Goal: Task Accomplishment & Management: Manage account settings

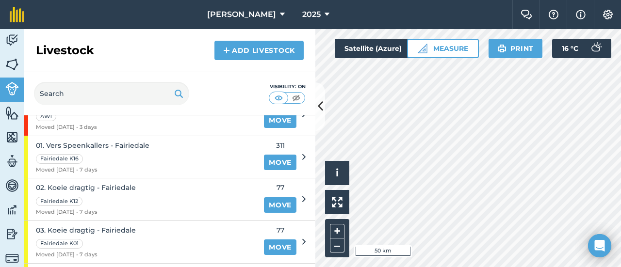
scroll to position [97, 0]
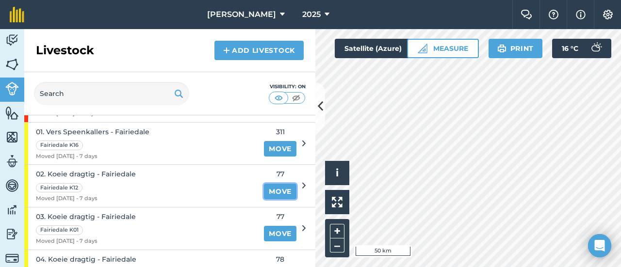
click at [274, 187] on link "Move" at bounding box center [280, 192] width 32 height 16
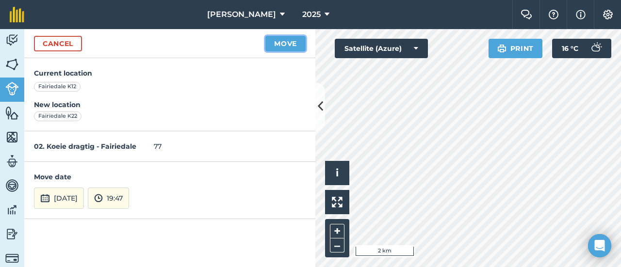
click at [291, 42] on button "Move" at bounding box center [285, 44] width 40 height 16
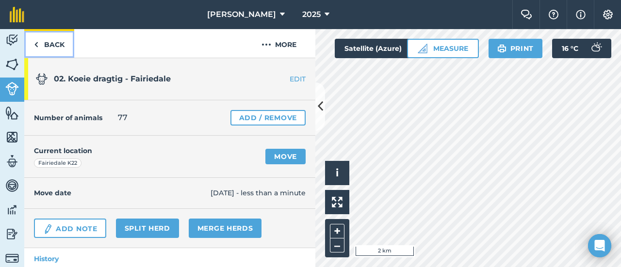
click at [38, 43] on img at bounding box center [36, 45] width 4 height 12
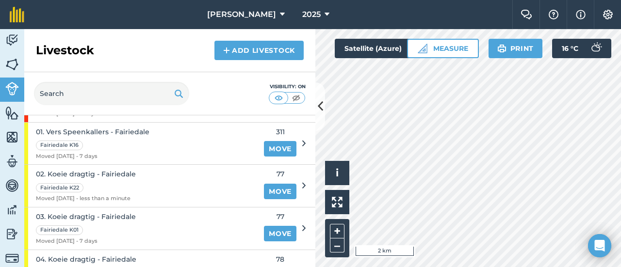
scroll to position [145, 0]
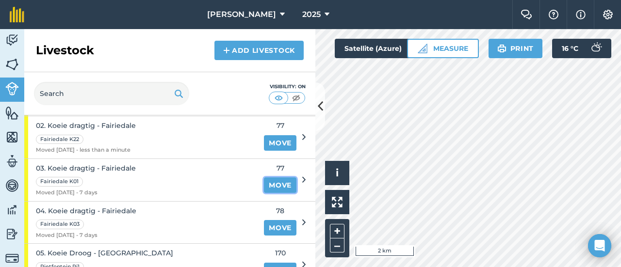
click at [268, 181] on link "Move" at bounding box center [280, 185] width 32 height 16
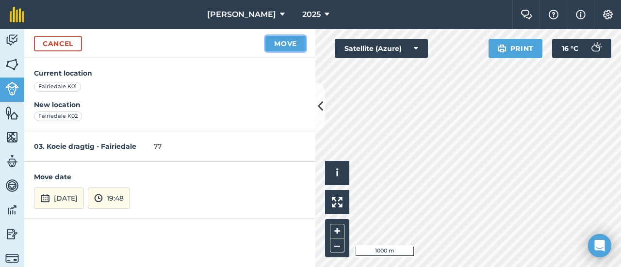
click at [287, 44] on button "Move" at bounding box center [285, 44] width 40 height 16
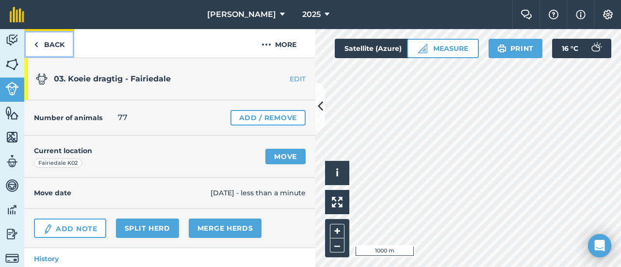
click at [52, 44] on link "Back" at bounding box center [49, 43] width 50 height 29
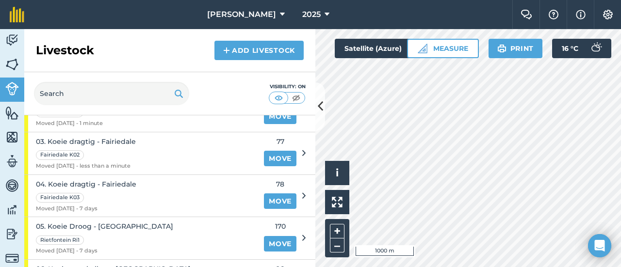
scroll to position [194, 0]
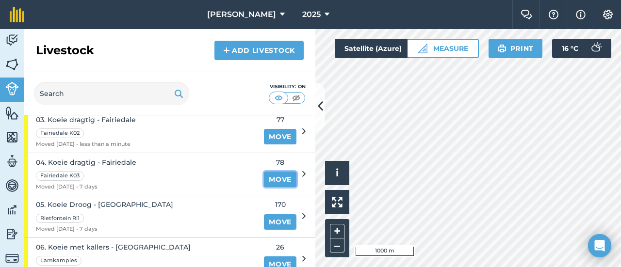
click at [269, 176] on link "Move" at bounding box center [280, 180] width 32 height 16
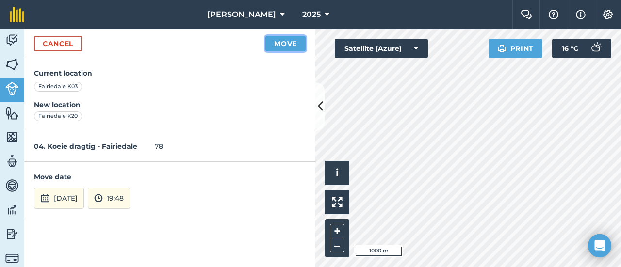
click at [287, 44] on button "Move" at bounding box center [285, 44] width 40 height 16
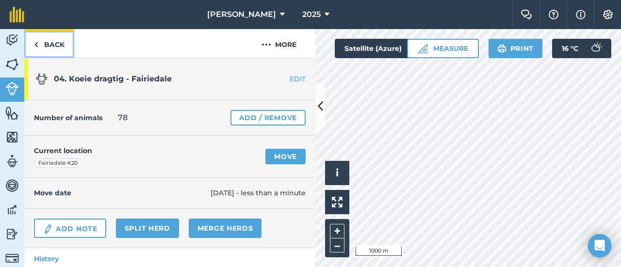
click at [40, 43] on link "Back" at bounding box center [49, 43] width 50 height 29
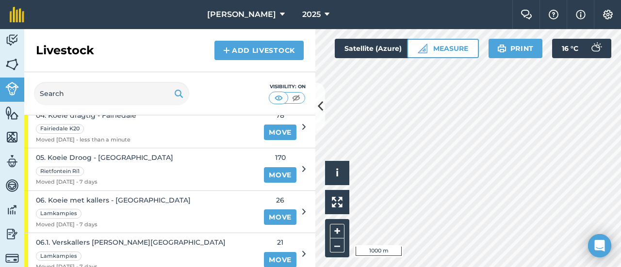
scroll to position [242, 0]
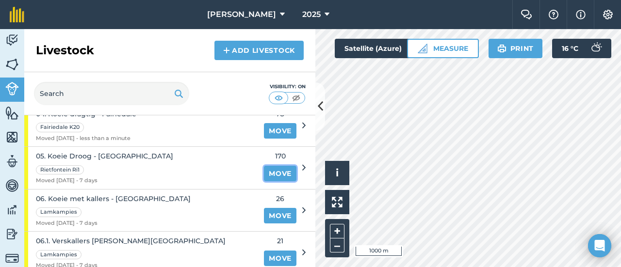
click at [268, 166] on link "Move" at bounding box center [280, 174] width 32 height 16
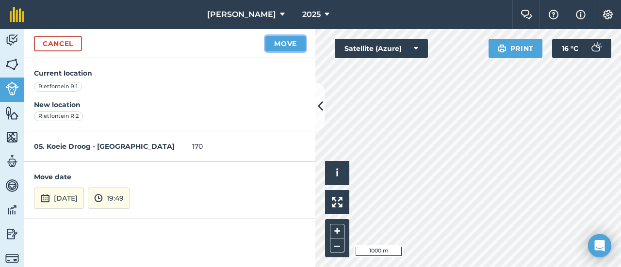
click at [287, 46] on button "Move" at bounding box center [285, 44] width 40 height 16
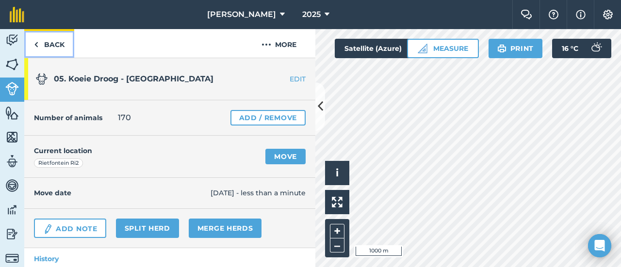
click at [38, 40] on img at bounding box center [36, 45] width 4 height 12
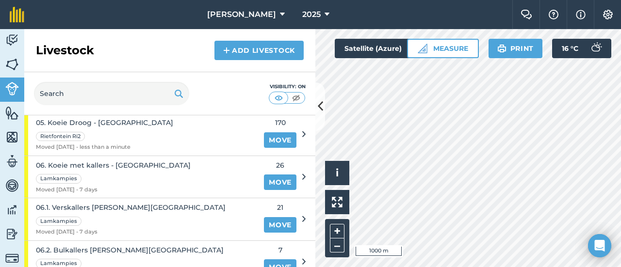
scroll to position [291, 0]
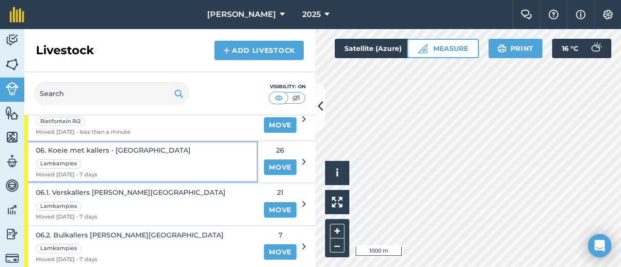
click at [137, 146] on span "06. Koeie met kallers - [GEOGRAPHIC_DATA]" at bounding box center [113, 150] width 155 height 11
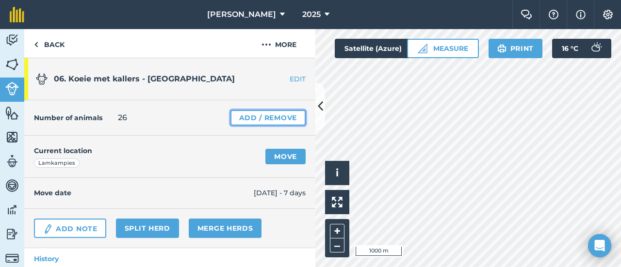
click at [238, 116] on link "Add / Remove" at bounding box center [267, 118] width 75 height 16
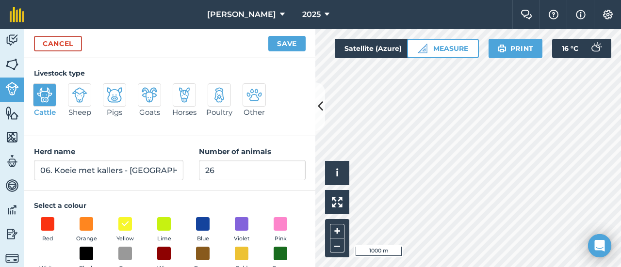
click at [48, 34] on div "Cancel Save" at bounding box center [169, 43] width 291 height 29
click at [212, 172] on input "26" at bounding box center [252, 170] width 107 height 20
type input "22"
click at [284, 43] on button "Save" at bounding box center [286, 44] width 37 height 16
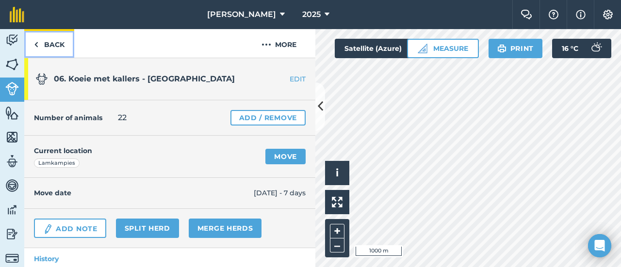
click at [42, 41] on link "Back" at bounding box center [49, 43] width 50 height 29
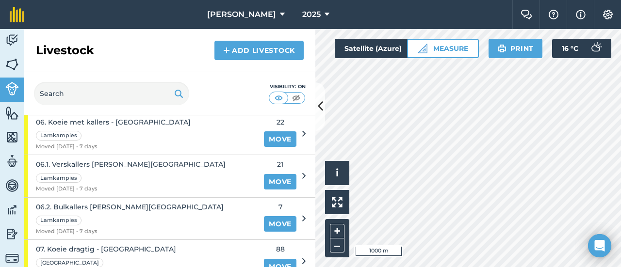
scroll to position [339, 0]
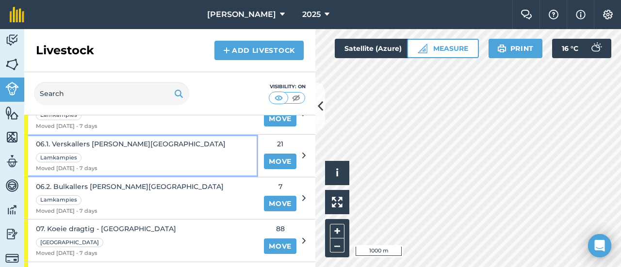
click at [108, 141] on span "06.1. Verskallers [PERSON_NAME][GEOGRAPHIC_DATA]" at bounding box center [131, 144] width 190 height 11
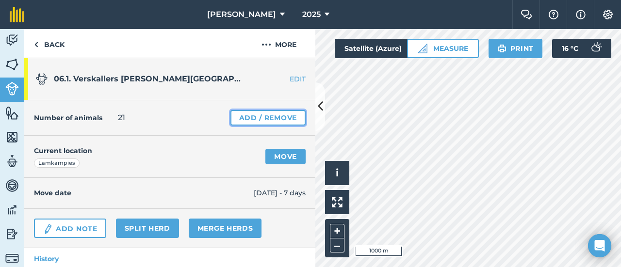
click at [243, 115] on link "Add / Remove" at bounding box center [267, 118] width 75 height 16
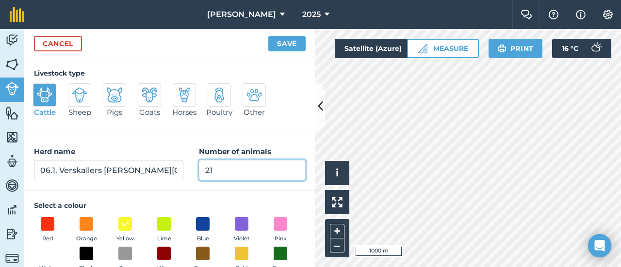
click at [226, 174] on input "21" at bounding box center [252, 170] width 107 height 20
type input "20"
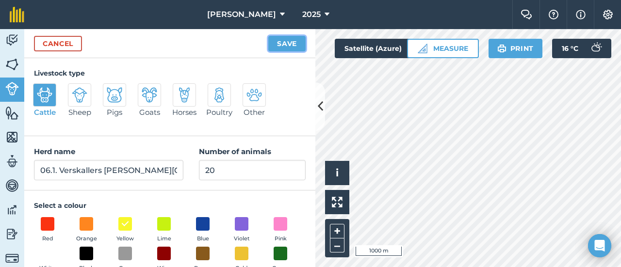
click at [289, 44] on button "Save" at bounding box center [286, 44] width 37 height 16
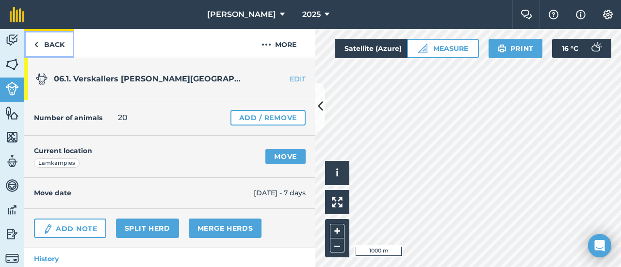
click at [44, 43] on link "Back" at bounding box center [49, 43] width 50 height 29
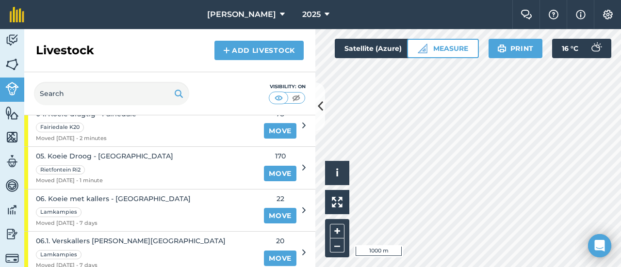
scroll to position [291, 0]
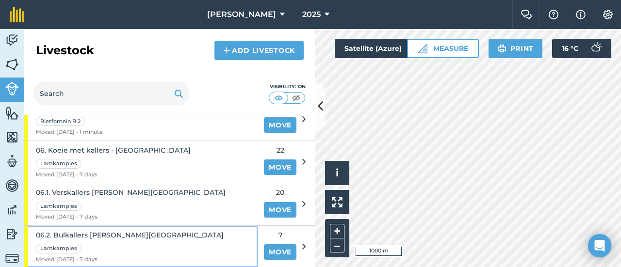
click at [153, 229] on div "06.2. Bulkallers klein - Wesselsdal Lamkampies Moved 17/09/25 - 7 days" at bounding box center [141, 247] width 234 height 42
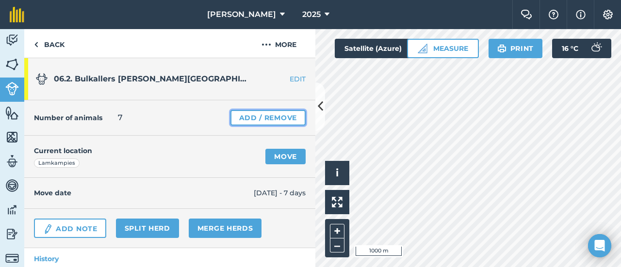
click at [235, 116] on link "Add / Remove" at bounding box center [267, 118] width 75 height 16
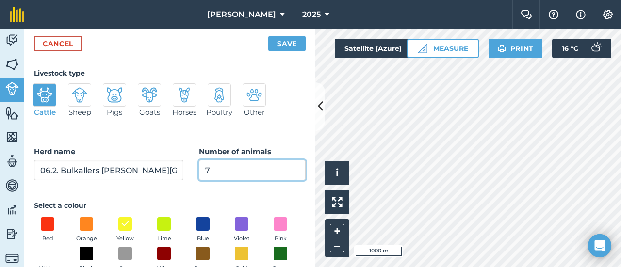
click at [209, 174] on input "7" at bounding box center [252, 170] width 107 height 20
type input "6"
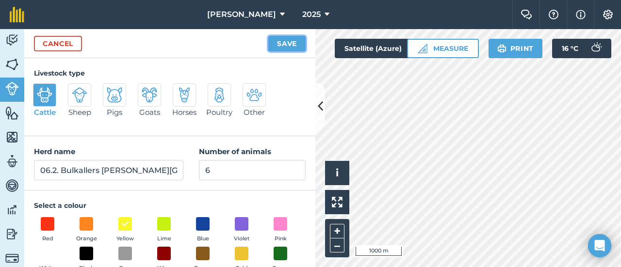
click at [282, 42] on button "Save" at bounding box center [286, 44] width 37 height 16
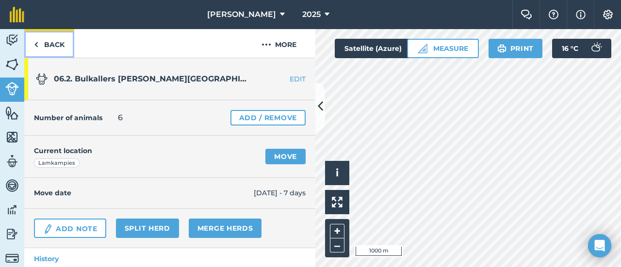
click at [35, 44] on img at bounding box center [36, 45] width 4 height 12
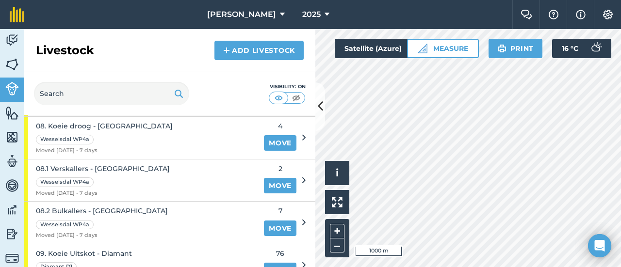
scroll to position [436, 0]
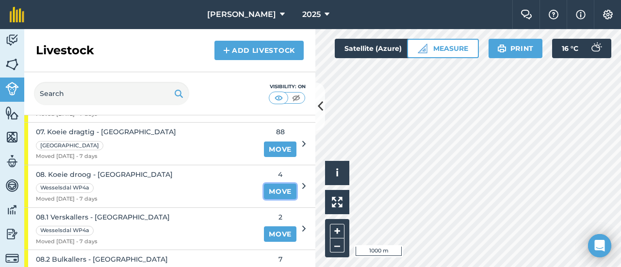
click at [273, 188] on link "Move" at bounding box center [280, 192] width 32 height 16
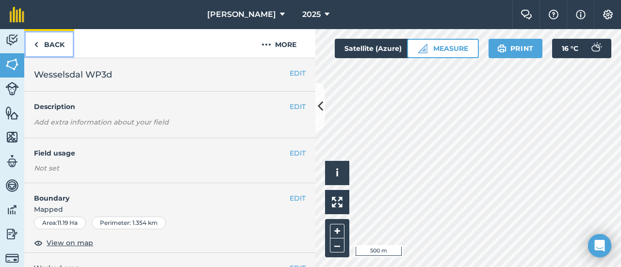
click at [52, 43] on link "Back" at bounding box center [49, 43] width 50 height 29
click at [16, 83] on img at bounding box center [12, 89] width 14 height 14
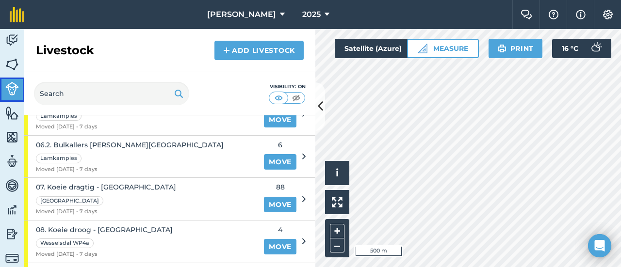
scroll to position [436, 0]
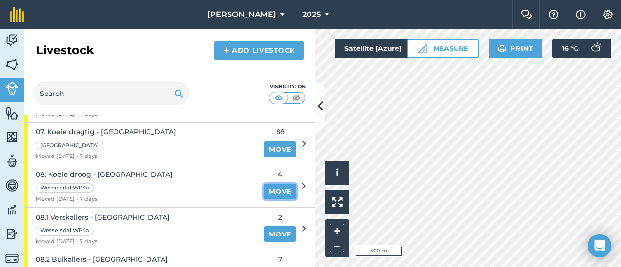
click at [265, 188] on link "Move" at bounding box center [280, 192] width 32 height 16
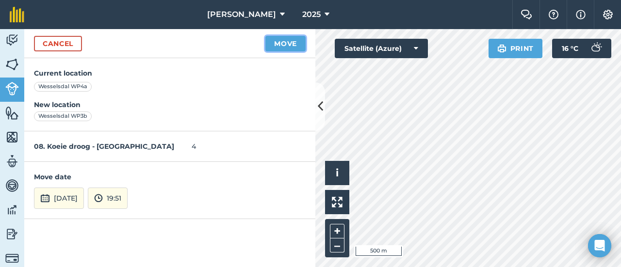
click at [289, 41] on button "Move" at bounding box center [285, 44] width 40 height 16
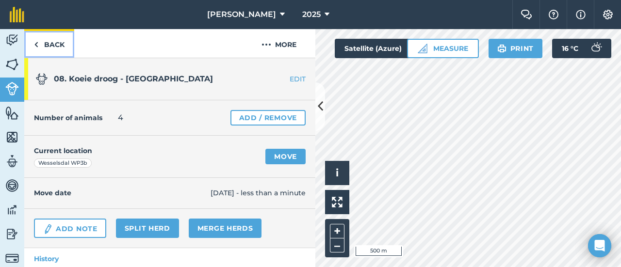
click at [38, 42] on link "Back" at bounding box center [49, 43] width 50 height 29
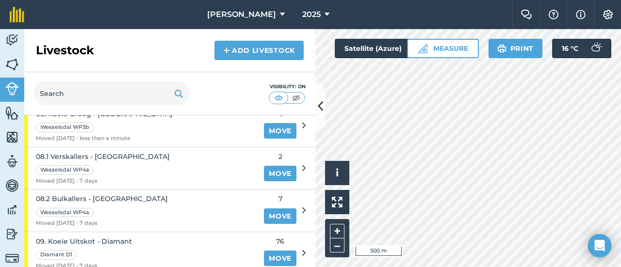
scroll to position [485, 0]
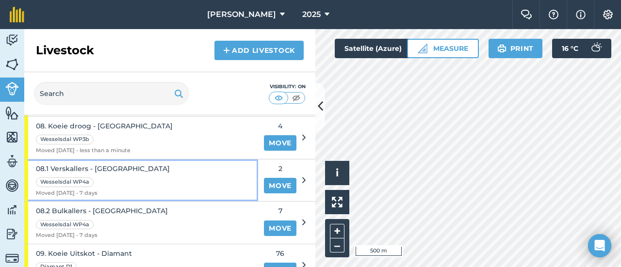
click at [107, 163] on span "08.1 Verskallers - [GEOGRAPHIC_DATA]" at bounding box center [103, 168] width 134 height 11
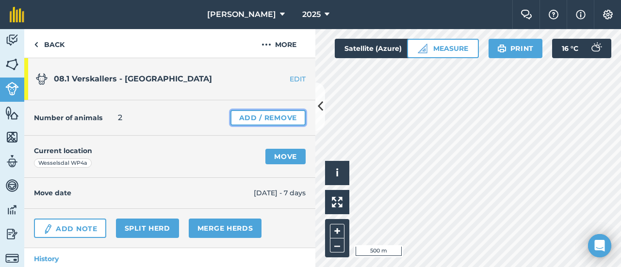
click at [231, 118] on link "Add / Remove" at bounding box center [267, 118] width 75 height 16
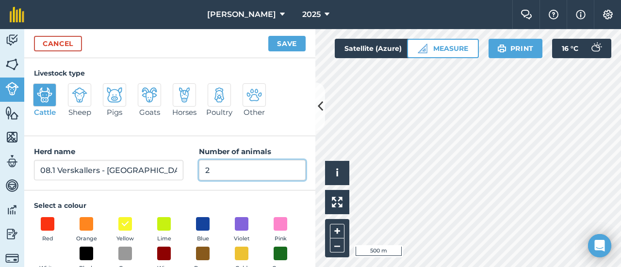
click at [206, 173] on input "2" at bounding box center [252, 170] width 107 height 20
type input "3"
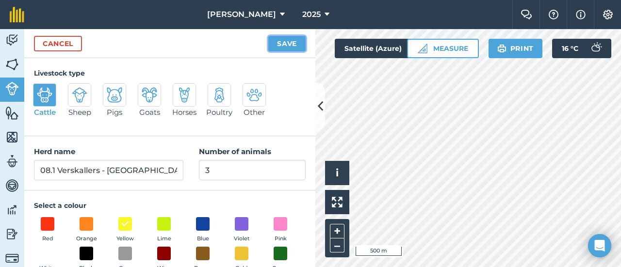
click at [277, 43] on button "Save" at bounding box center [286, 44] width 37 height 16
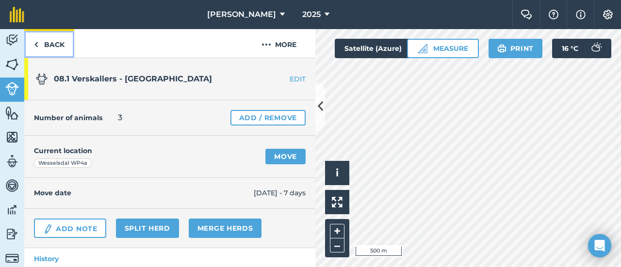
click at [41, 42] on link "Back" at bounding box center [49, 43] width 50 height 29
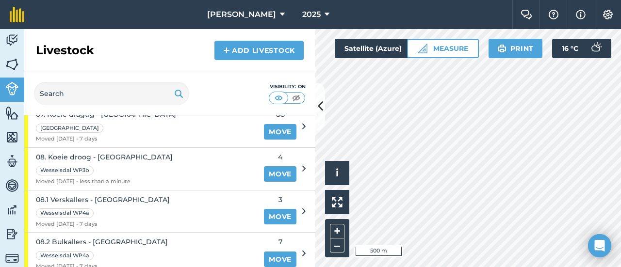
scroll to position [485, 0]
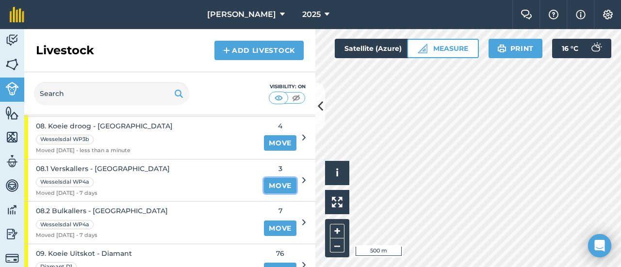
click at [271, 182] on link "Move" at bounding box center [280, 186] width 32 height 16
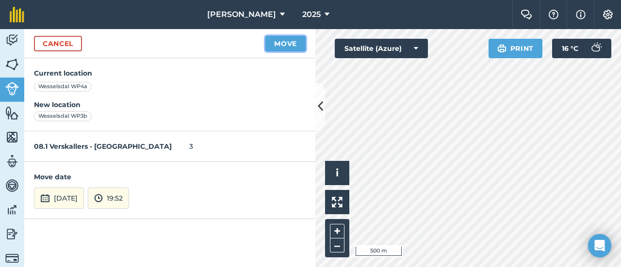
click at [283, 44] on button "Move" at bounding box center [285, 44] width 40 height 16
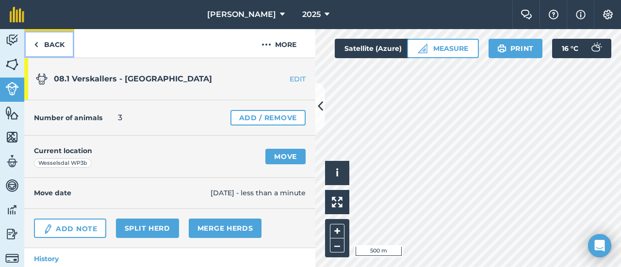
click at [48, 42] on link "Back" at bounding box center [49, 43] width 50 height 29
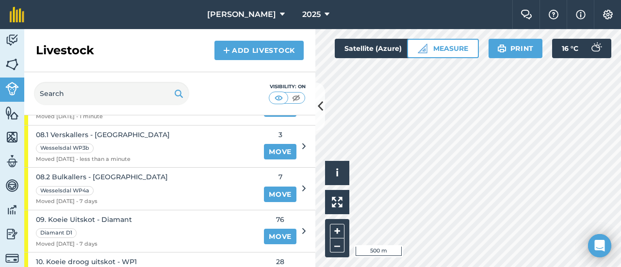
scroll to position [533, 0]
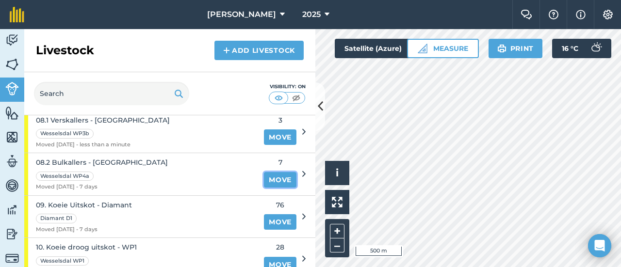
click at [266, 172] on link "Move" at bounding box center [280, 180] width 32 height 16
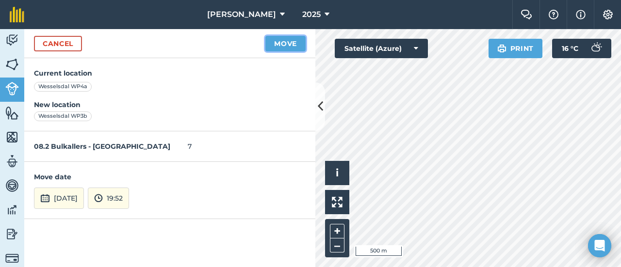
click at [278, 43] on button "Move" at bounding box center [285, 44] width 40 height 16
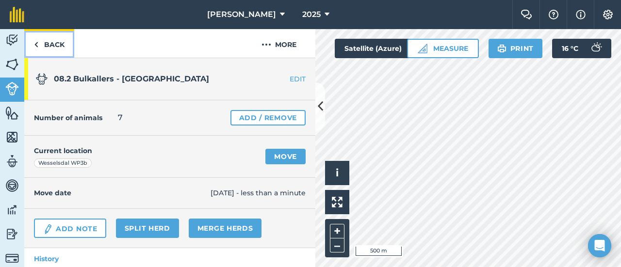
click at [39, 43] on link "Back" at bounding box center [49, 43] width 50 height 29
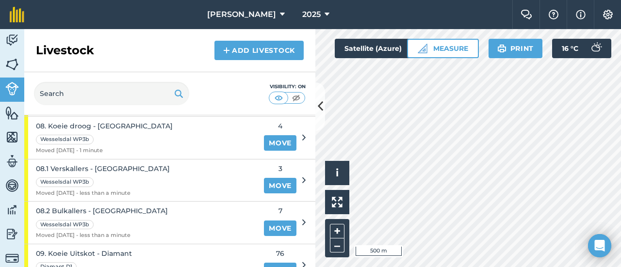
scroll to position [533, 0]
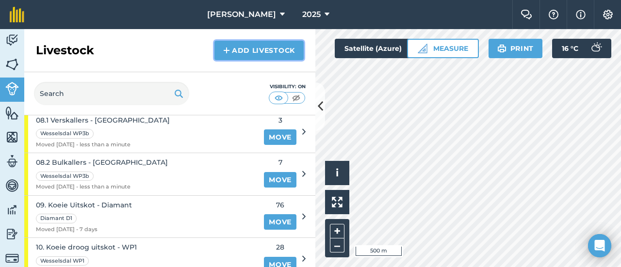
click at [268, 49] on link "Add Livestock" at bounding box center [258, 50] width 89 height 19
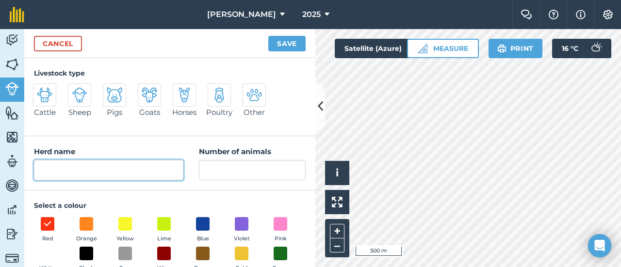
click at [78, 168] on input "Herd name" at bounding box center [108, 170] width 149 height 20
type input "08.3 Speenkalf"
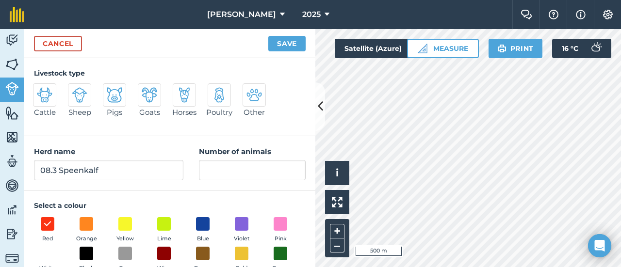
click at [48, 97] on img at bounding box center [45, 95] width 16 height 16
click at [40, 90] on input "Cattle" at bounding box center [37, 86] width 6 height 6
radio input "true"
click at [127, 223] on span at bounding box center [125, 223] width 15 height 15
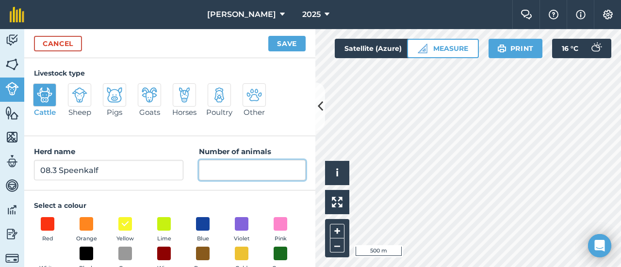
click at [213, 172] on input "Number of animals" at bounding box center [252, 170] width 107 height 20
type input "1"
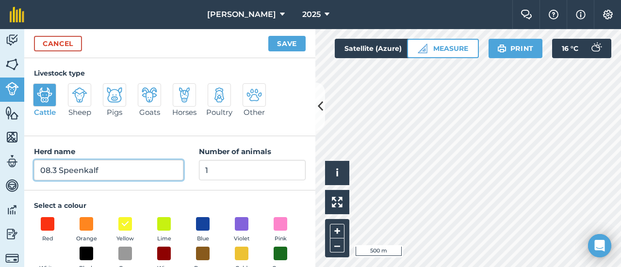
click at [104, 174] on input "08.3 Speenkalf" at bounding box center [108, 170] width 149 height 20
type input "08.3 Speenkalf bul"
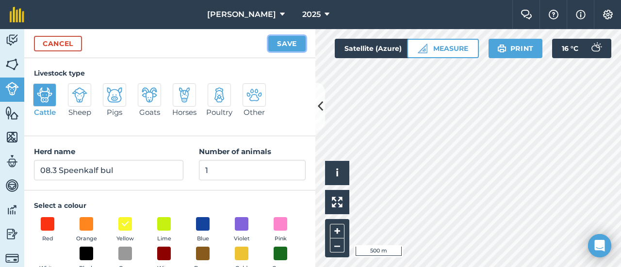
click at [290, 42] on button "Save" at bounding box center [286, 44] width 37 height 16
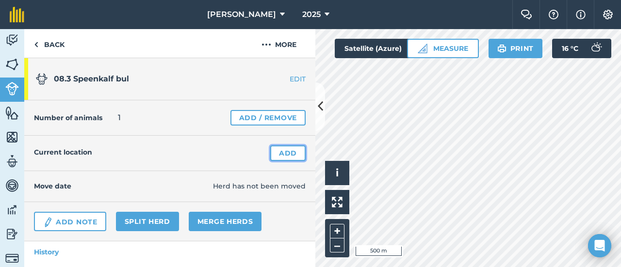
click at [281, 149] on link "Add" at bounding box center [287, 153] width 35 height 16
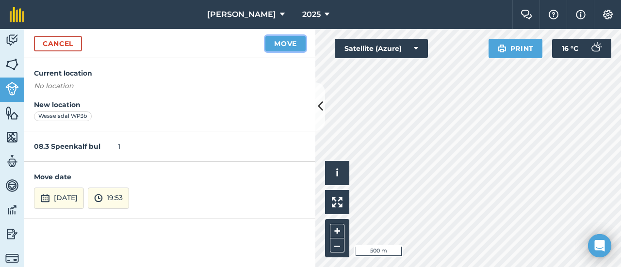
click at [288, 43] on button "Move" at bounding box center [285, 44] width 40 height 16
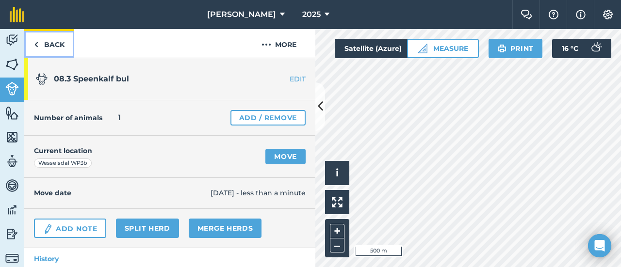
click at [45, 42] on link "Back" at bounding box center [49, 43] width 50 height 29
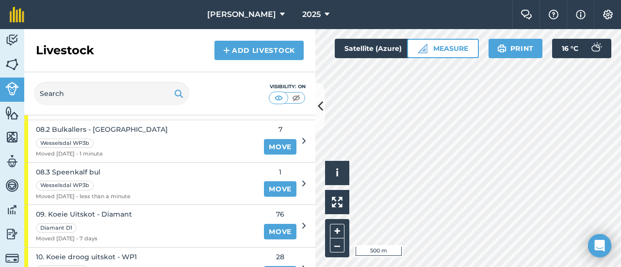
scroll to position [582, 0]
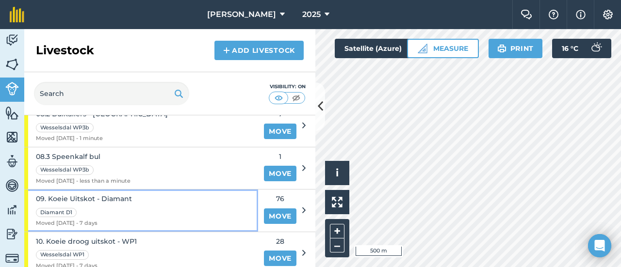
click at [117, 193] on span "09. Koeie Uitskot - Diamant" at bounding box center [84, 198] width 96 height 11
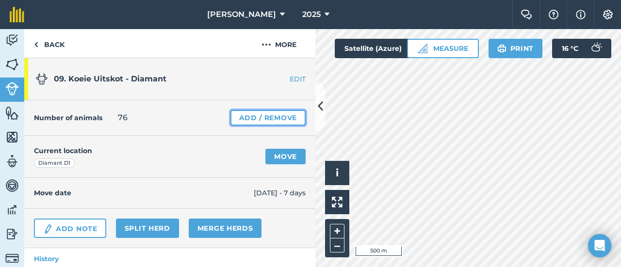
click at [241, 114] on link "Add / Remove" at bounding box center [267, 118] width 75 height 16
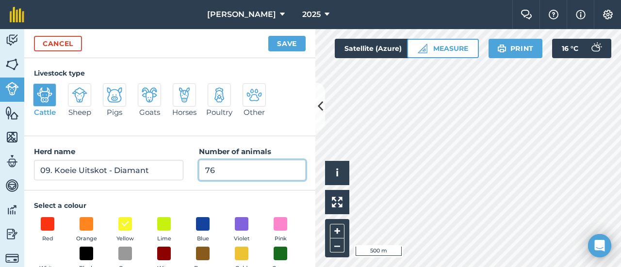
click at [227, 174] on input "76" at bounding box center [252, 170] width 107 height 20
type input "7"
type input "105"
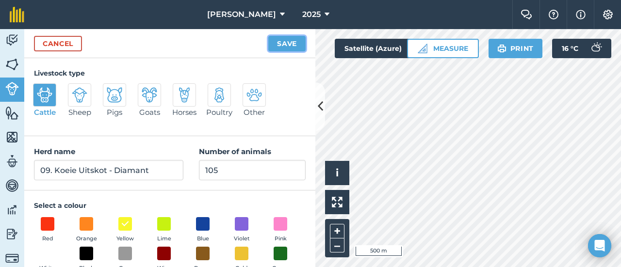
click at [282, 43] on button "Save" at bounding box center [286, 44] width 37 height 16
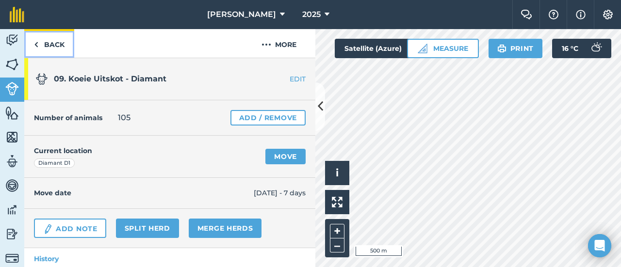
click at [38, 43] on link "Back" at bounding box center [49, 43] width 50 height 29
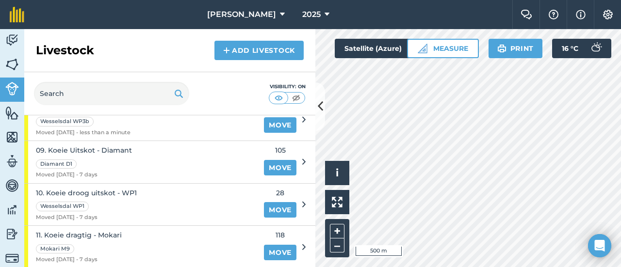
scroll to position [679, 0]
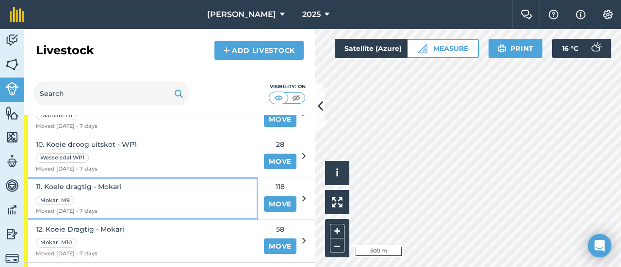
click at [80, 181] on span "11. Koeie dragtig - Mokari" at bounding box center [79, 186] width 86 height 11
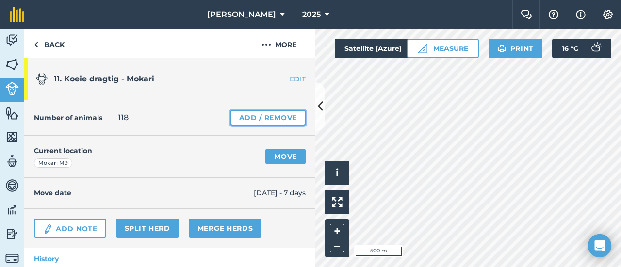
click at [234, 112] on link "Add / Remove" at bounding box center [267, 118] width 75 height 16
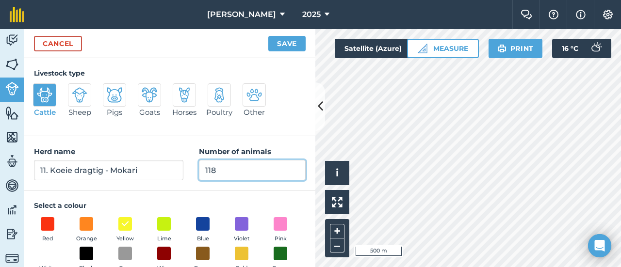
click at [220, 165] on input "118" at bounding box center [252, 170] width 107 height 20
type input "1"
type input "62"
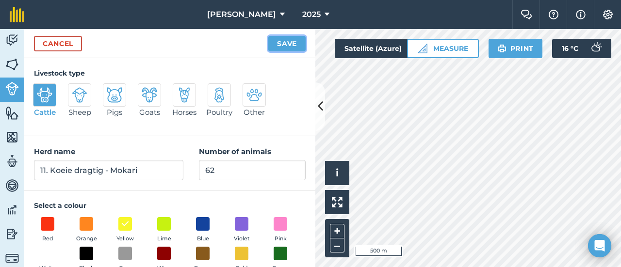
click at [299, 42] on button "Save" at bounding box center [286, 44] width 37 height 16
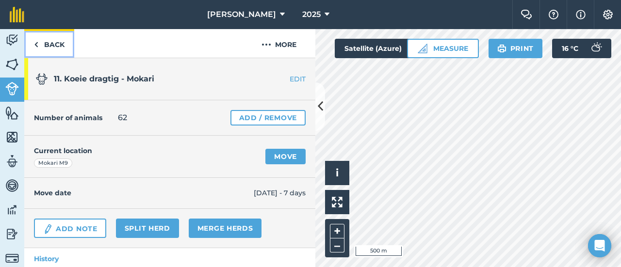
click at [52, 44] on link "Back" at bounding box center [49, 43] width 50 height 29
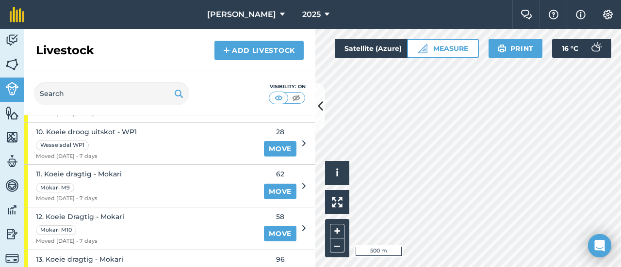
scroll to position [679, 0]
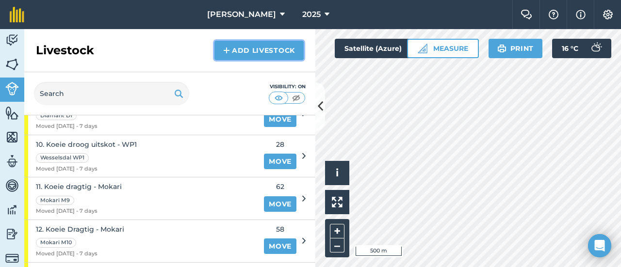
click at [227, 48] on img at bounding box center [226, 51] width 7 height 12
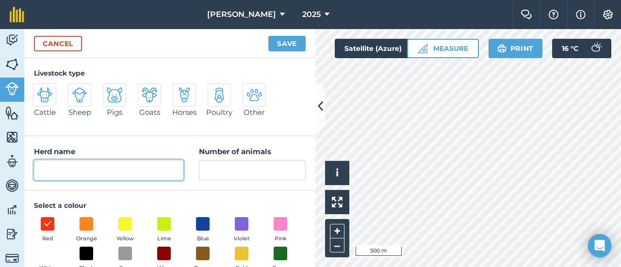
click at [73, 174] on input "Herd name" at bounding box center [108, 170] width 149 height 20
type input "11.1 [PERSON_NAME] verskallers"
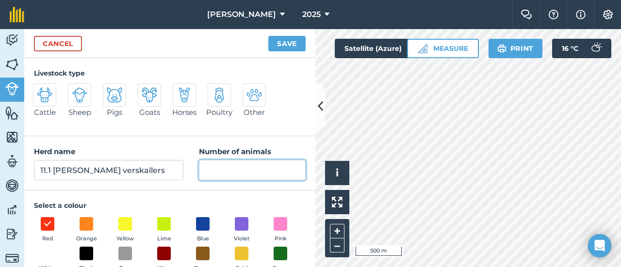
click at [217, 174] on input "Number of animals" at bounding box center [252, 170] width 107 height 20
type input "1"
click at [43, 95] on img at bounding box center [45, 95] width 16 height 16
click at [40, 90] on input "Cattle" at bounding box center [37, 86] width 6 height 6
radio input "true"
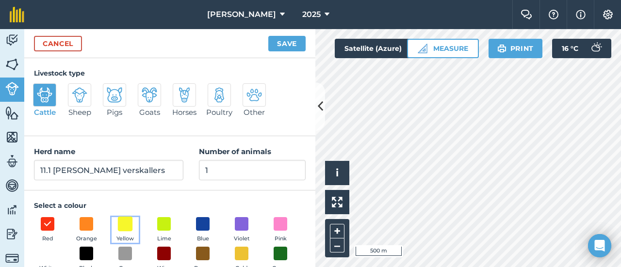
click at [122, 222] on span at bounding box center [125, 223] width 15 height 15
click at [285, 41] on button "Save" at bounding box center [286, 44] width 37 height 16
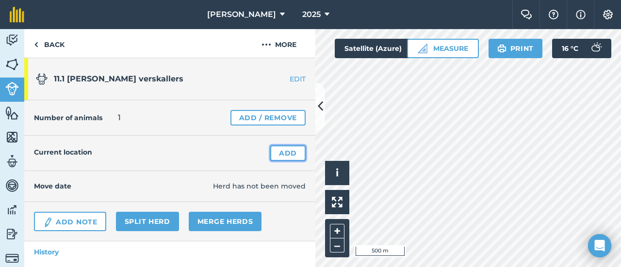
click at [278, 148] on link "Add" at bounding box center [287, 153] width 35 height 16
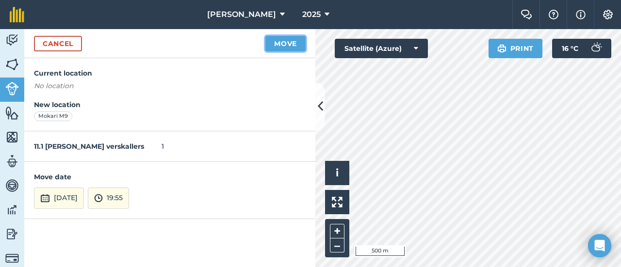
click at [282, 42] on button "Move" at bounding box center [285, 44] width 40 height 16
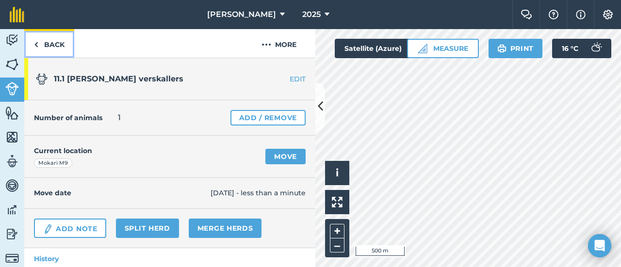
click at [35, 42] on img at bounding box center [36, 45] width 4 height 12
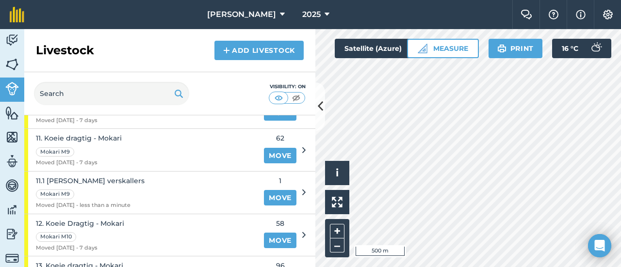
scroll to position [776, 0]
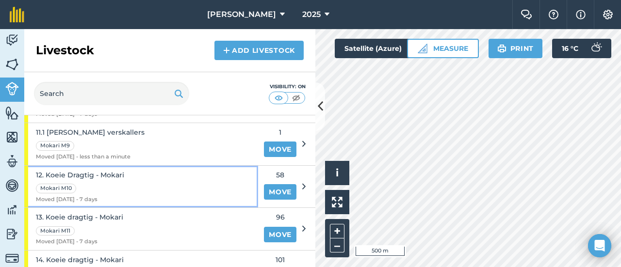
click at [114, 170] on span "12. Koeie Dragtig - Mokari" at bounding box center [80, 175] width 88 height 11
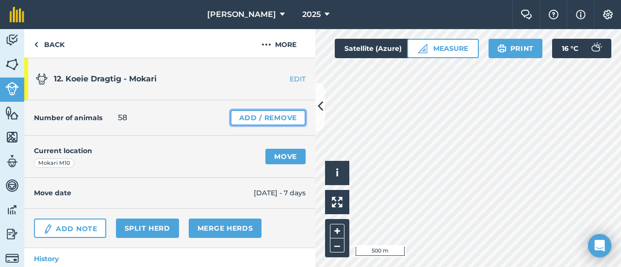
click at [237, 114] on link "Add / Remove" at bounding box center [267, 118] width 75 height 16
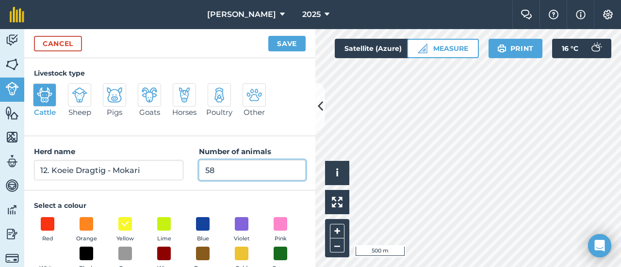
click at [216, 173] on input "58" at bounding box center [252, 170] width 107 height 20
type input "5"
type input "121"
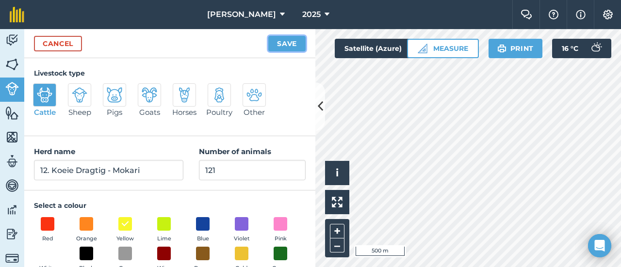
click at [291, 40] on button "Save" at bounding box center [286, 44] width 37 height 16
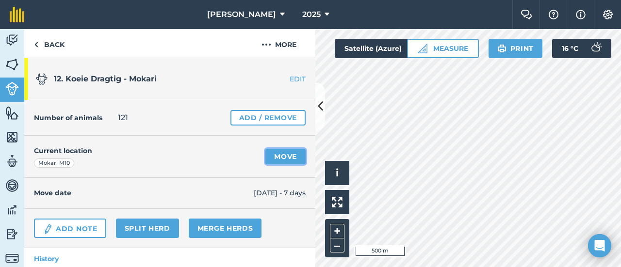
click at [279, 156] on link "Move" at bounding box center [285, 157] width 40 height 16
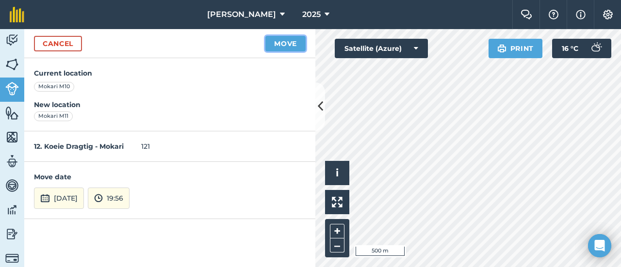
click at [277, 40] on button "Move" at bounding box center [285, 44] width 40 height 16
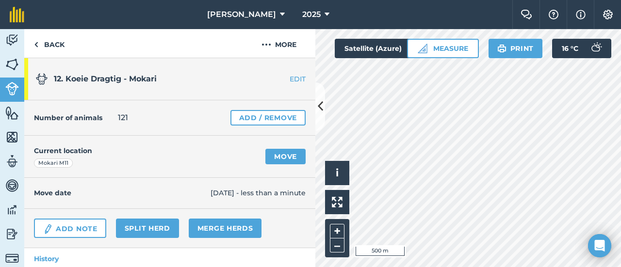
scroll to position [20, 0]
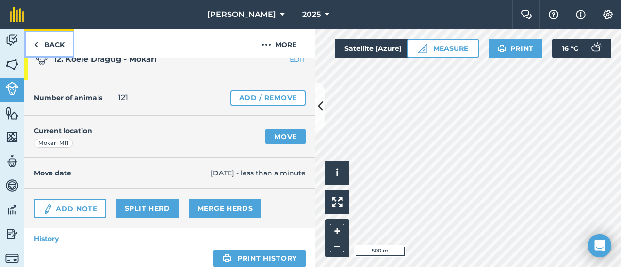
click at [45, 39] on link "Back" at bounding box center [49, 43] width 50 height 29
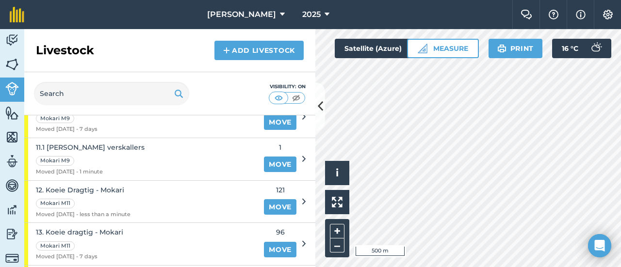
scroll to position [776, 0]
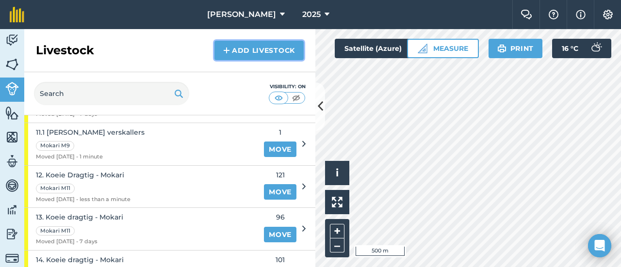
click at [246, 51] on link "Add Livestock" at bounding box center [258, 50] width 89 height 19
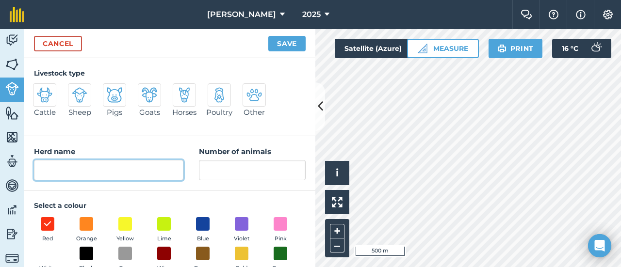
click at [76, 174] on input "Herd name" at bounding box center [108, 170] width 149 height 20
type input "12.1 [PERSON_NAME] Verskallers"
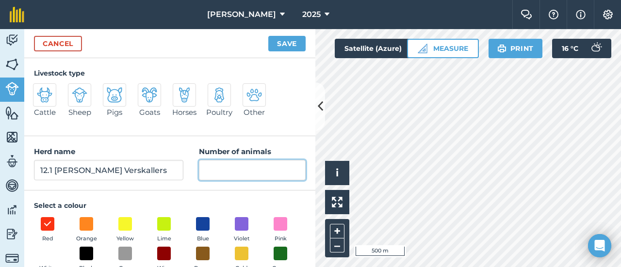
click at [202, 167] on input "Number of animals" at bounding box center [252, 170] width 107 height 20
type input "1"
click at [46, 93] on img at bounding box center [45, 95] width 16 height 16
click at [40, 90] on input "Cattle" at bounding box center [37, 86] width 6 height 6
radio input "true"
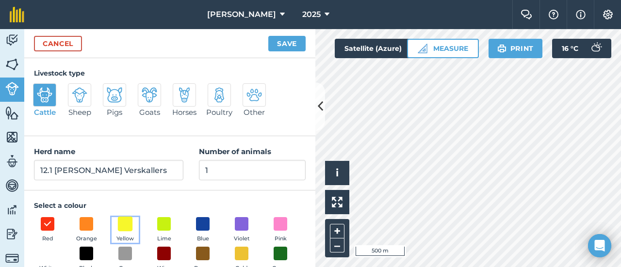
click at [121, 224] on span at bounding box center [125, 223] width 15 height 15
click at [287, 37] on button "Save" at bounding box center [286, 44] width 37 height 16
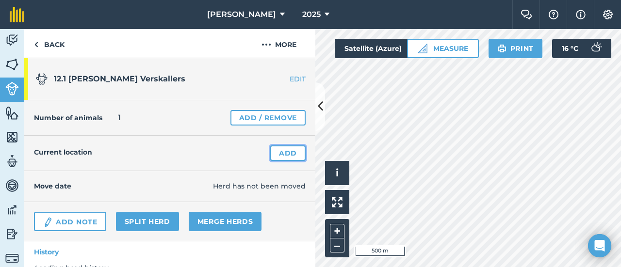
click at [283, 150] on link "Add" at bounding box center [287, 153] width 35 height 16
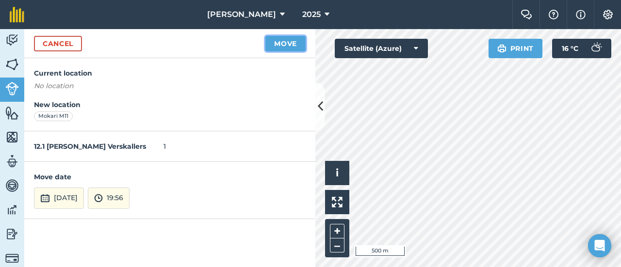
click at [279, 43] on button "Move" at bounding box center [285, 44] width 40 height 16
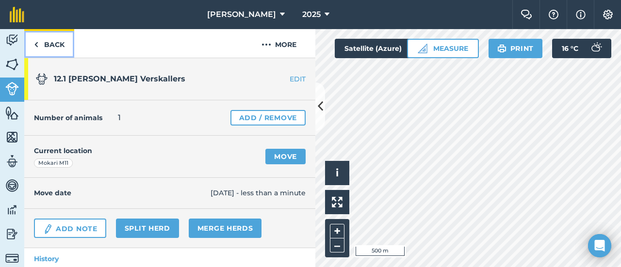
click at [36, 43] on img at bounding box center [36, 45] width 4 height 12
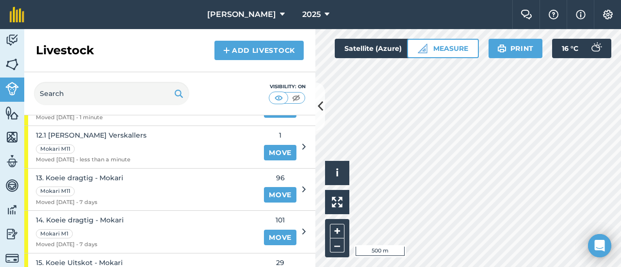
scroll to position [873, 0]
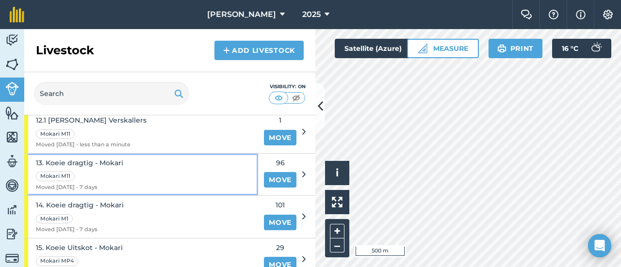
click at [96, 158] on span "13. Koeie dragtig - Mokari" at bounding box center [79, 163] width 87 height 11
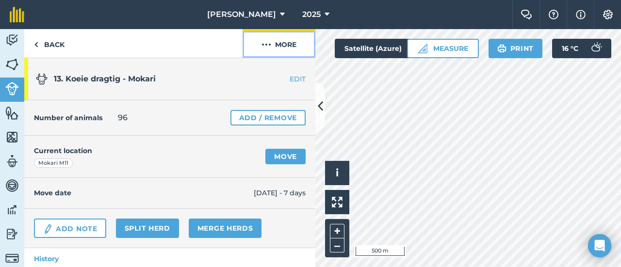
click at [290, 45] on button "More" at bounding box center [278, 43] width 73 height 29
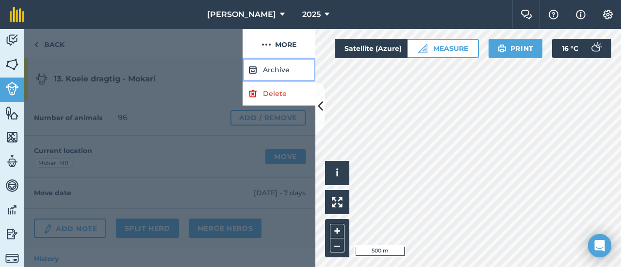
click at [286, 72] on button "Archive" at bounding box center [278, 70] width 73 height 24
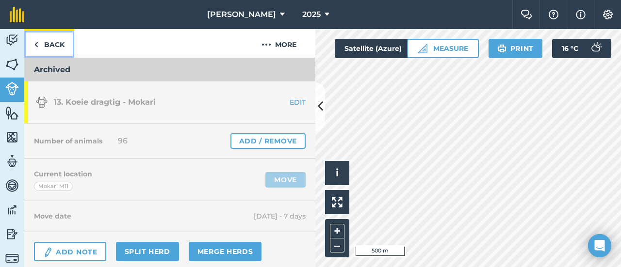
click at [51, 45] on link "Back" at bounding box center [49, 43] width 50 height 29
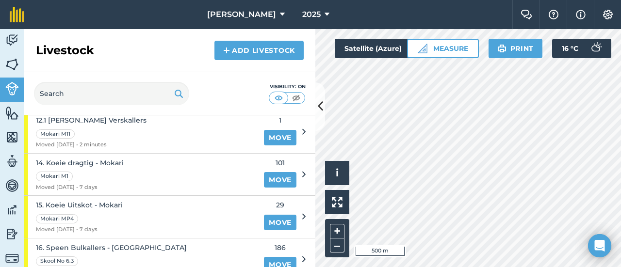
scroll to position [824, 0]
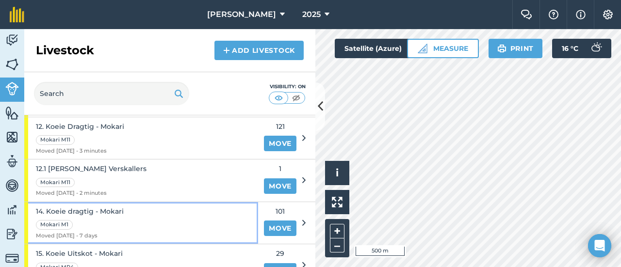
click at [72, 206] on span "14. Koeie dragtig - Mokari" at bounding box center [80, 211] width 88 height 11
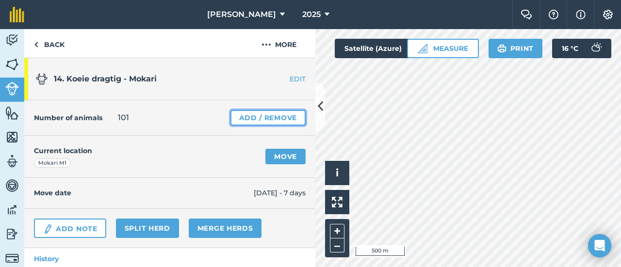
click at [239, 118] on link "Add / Remove" at bounding box center [267, 118] width 75 height 16
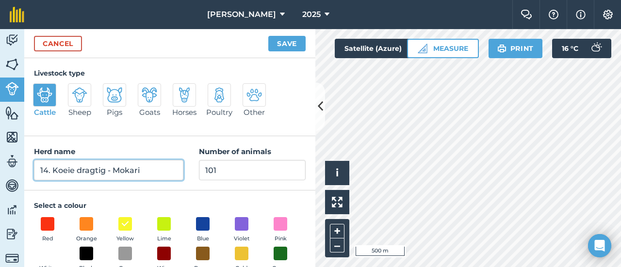
click at [48, 171] on input "14. Koeie dragtig - Mokari" at bounding box center [108, 170] width 149 height 20
type input "13. Koeie dragtig - Mokari"
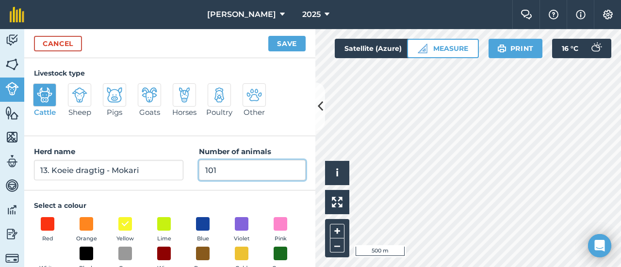
click at [225, 172] on input "101" at bounding box center [252, 170] width 107 height 20
type input "1"
type input "67"
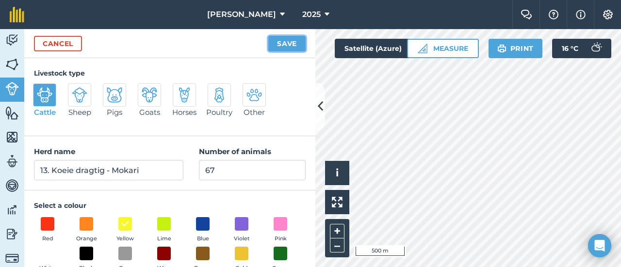
click at [289, 41] on button "Save" at bounding box center [286, 44] width 37 height 16
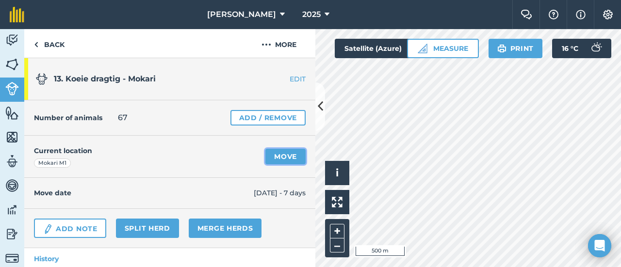
click at [269, 156] on link "Move" at bounding box center [285, 157] width 40 height 16
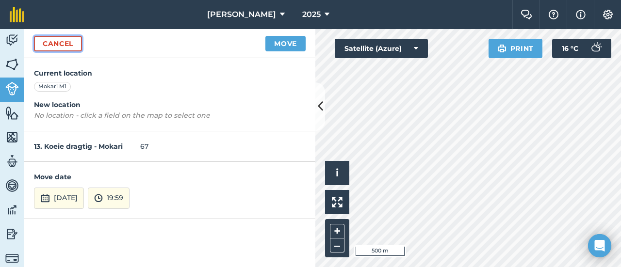
click at [69, 43] on link "Cancel" at bounding box center [58, 44] width 48 height 16
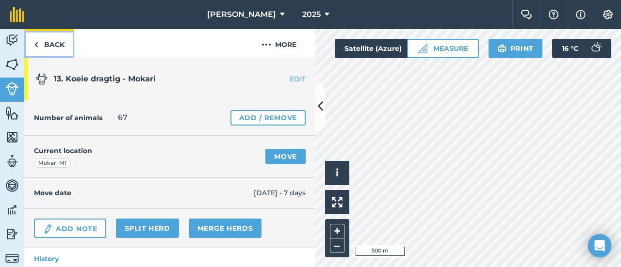
click at [59, 42] on link "Back" at bounding box center [49, 43] width 50 height 29
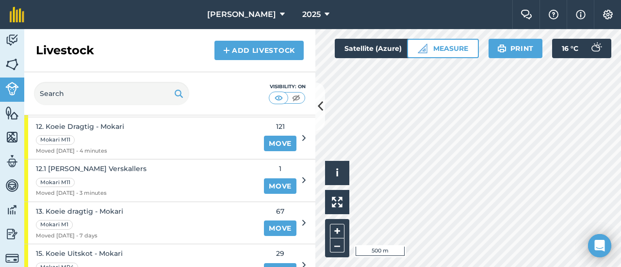
scroll to position [873, 0]
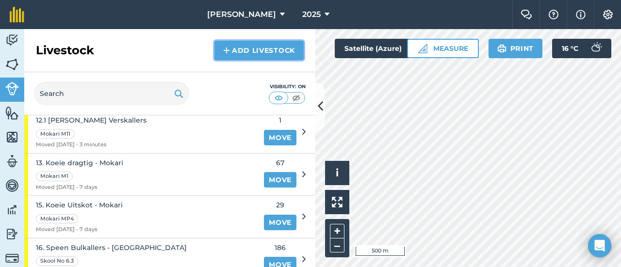
click at [231, 53] on link "Add Livestock" at bounding box center [258, 50] width 89 height 19
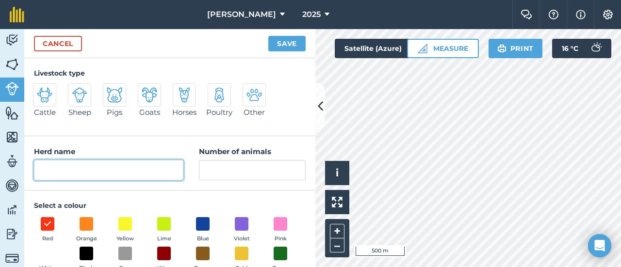
click at [131, 169] on input "Herd name" at bounding box center [108, 170] width 149 height 20
type input "13.1 [PERSON_NAME] Verskallers"
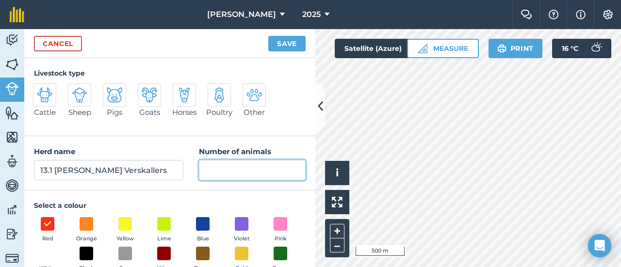
click at [233, 171] on input "Number of animals" at bounding box center [252, 170] width 107 height 20
type input "6"
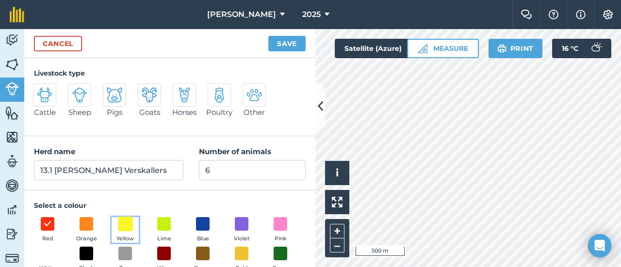
click at [130, 217] on span at bounding box center [125, 223] width 15 height 15
click at [45, 92] on img at bounding box center [45, 95] width 16 height 16
click at [40, 90] on input "Cattle" at bounding box center [37, 86] width 6 height 6
radio input "true"
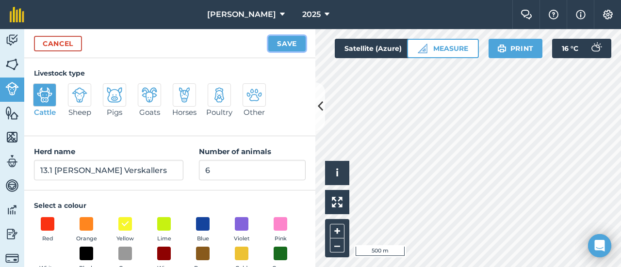
click at [288, 45] on button "Save" at bounding box center [286, 44] width 37 height 16
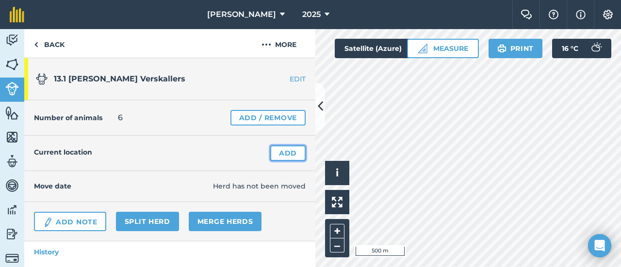
click at [283, 153] on link "Add" at bounding box center [287, 153] width 35 height 16
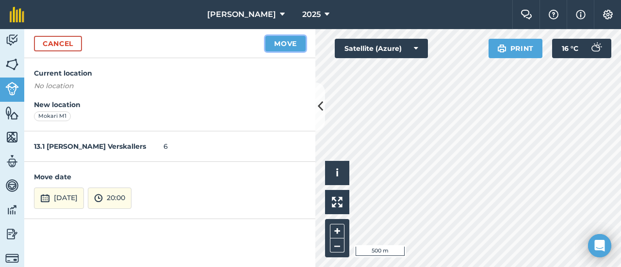
click at [294, 43] on button "Move" at bounding box center [285, 44] width 40 height 16
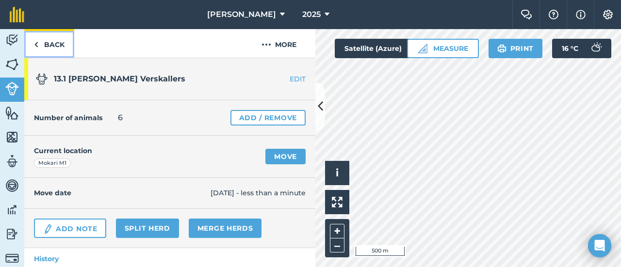
click at [49, 42] on link "Back" at bounding box center [49, 43] width 50 height 29
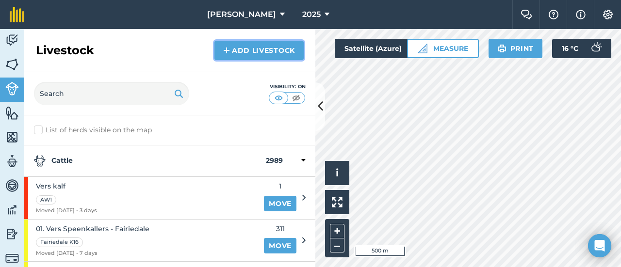
click at [224, 48] on img at bounding box center [226, 51] width 7 height 12
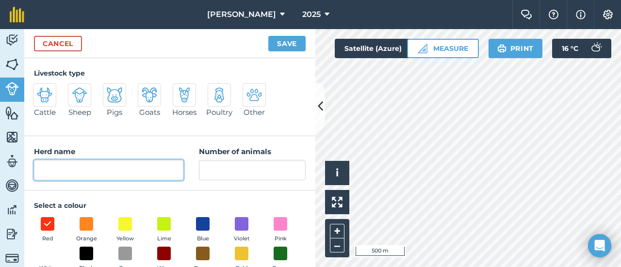
click at [45, 172] on input "Herd name" at bounding box center [108, 170] width 149 height 20
type input "13.2 [PERSON_NAME] Bulkallers"
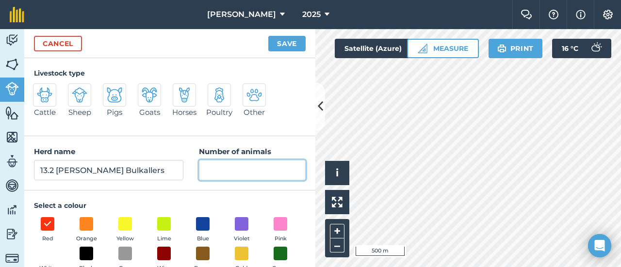
click at [214, 172] on input "Number of animals" at bounding box center [252, 170] width 107 height 20
type input "5"
click at [117, 227] on button "Yellow" at bounding box center [125, 230] width 27 height 26
click at [45, 98] on img at bounding box center [45, 95] width 16 height 16
click at [40, 90] on input "Cattle" at bounding box center [37, 86] width 6 height 6
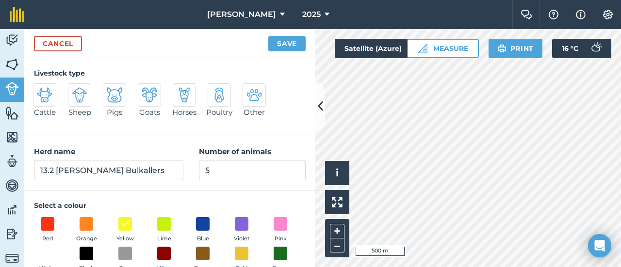
radio input "true"
click at [282, 45] on button "Save" at bounding box center [286, 44] width 37 height 16
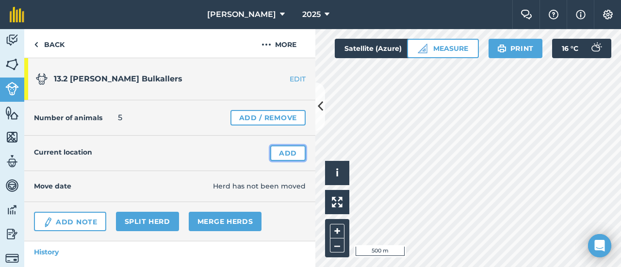
click at [274, 155] on link "Add" at bounding box center [287, 153] width 35 height 16
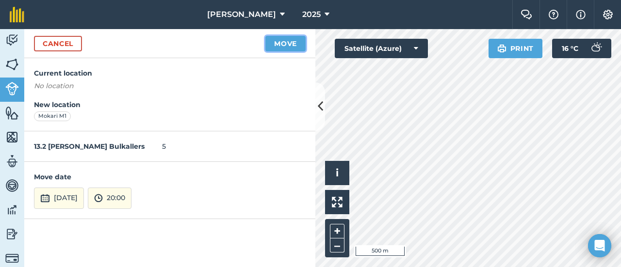
click at [296, 45] on button "Move" at bounding box center [285, 44] width 40 height 16
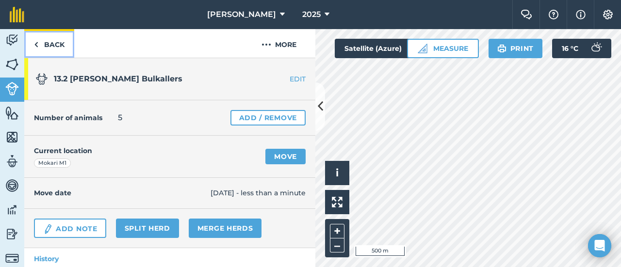
click at [37, 40] on img at bounding box center [36, 45] width 4 height 12
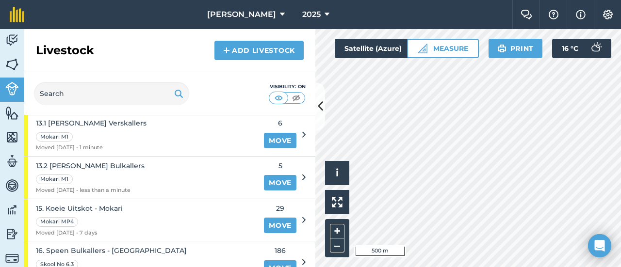
scroll to position [970, 0]
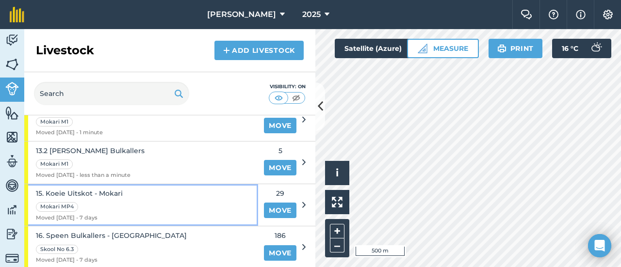
click at [82, 188] on span "15. Koeie Uitskot - Mokari" at bounding box center [79, 193] width 87 height 11
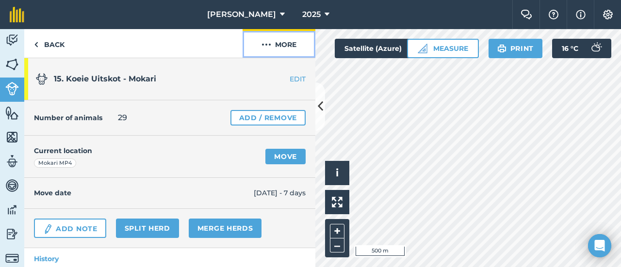
click at [284, 43] on button "More" at bounding box center [278, 43] width 73 height 29
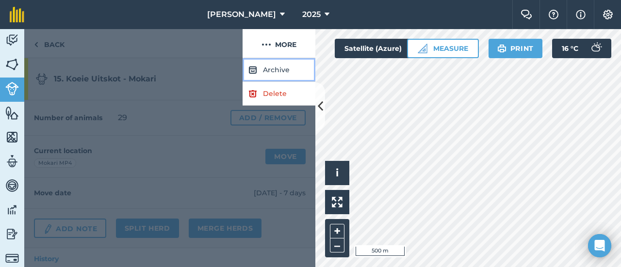
click at [273, 70] on button "Archive" at bounding box center [278, 70] width 73 height 24
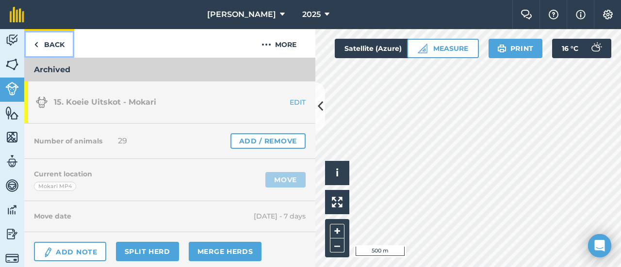
click at [40, 45] on link "Back" at bounding box center [49, 43] width 50 height 29
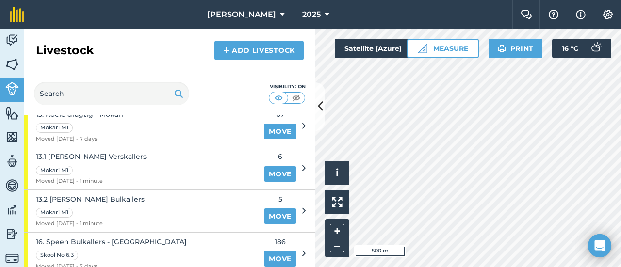
scroll to position [970, 0]
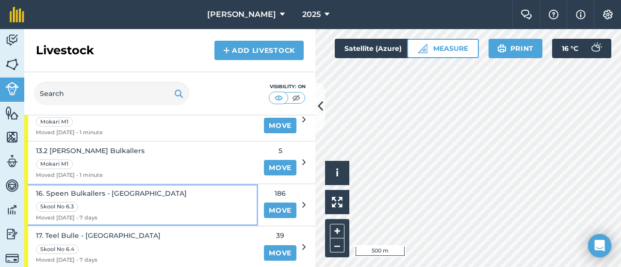
click at [67, 188] on span "16. Speen Bulkallers - Wesselsdal" at bounding box center [111, 193] width 151 height 11
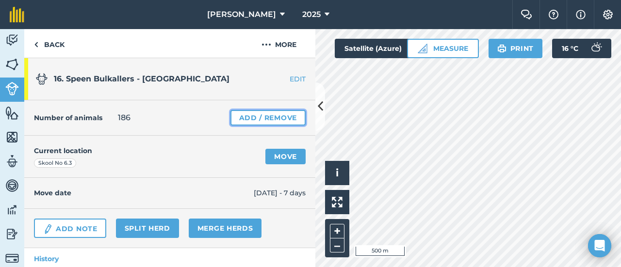
click at [237, 114] on link "Add / Remove" at bounding box center [267, 118] width 75 height 16
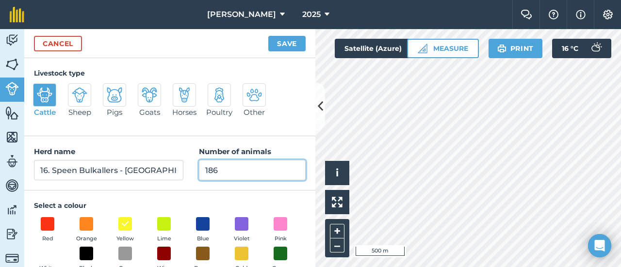
click at [232, 167] on input "186" at bounding box center [252, 170] width 107 height 20
type input "1"
type input "99"
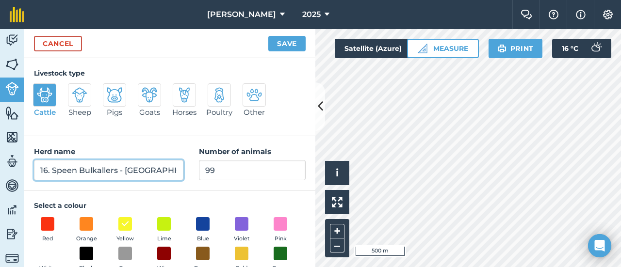
click at [48, 170] on input "16. Speen Bulkallers - Wesselsdal" at bounding box center [108, 170] width 149 height 20
type input "15. Speen Bulkallers - [GEOGRAPHIC_DATA]"
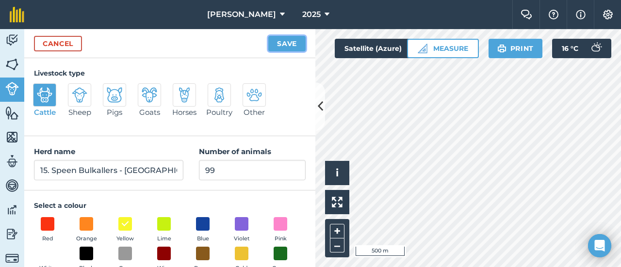
click at [290, 44] on button "Save" at bounding box center [286, 44] width 37 height 16
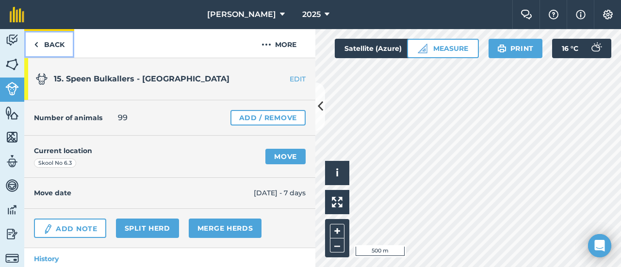
click at [41, 42] on link "Back" at bounding box center [49, 43] width 50 height 29
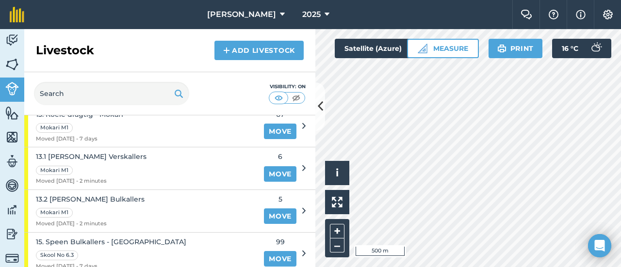
scroll to position [970, 0]
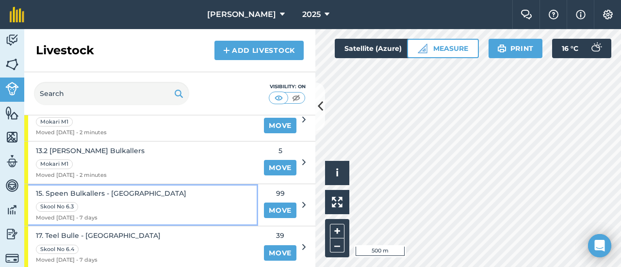
click at [85, 188] on span "15. Speen Bulkallers - [GEOGRAPHIC_DATA]" at bounding box center [111, 193] width 150 height 11
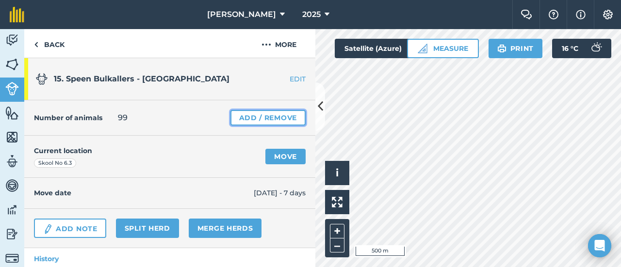
click at [238, 118] on link "Add / Remove" at bounding box center [267, 118] width 75 height 16
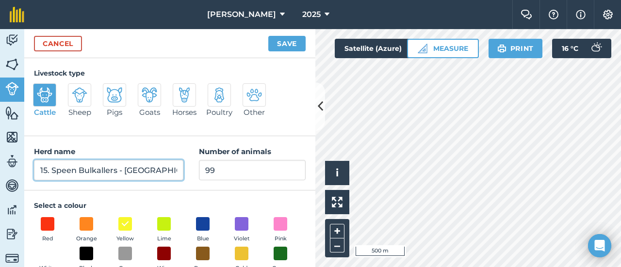
click at [47, 169] on input "15. Speen Bulkallers - [GEOGRAPHIC_DATA]" at bounding box center [108, 170] width 149 height 20
type input "15. Speen Bulkallers - [GEOGRAPHIC_DATA]"
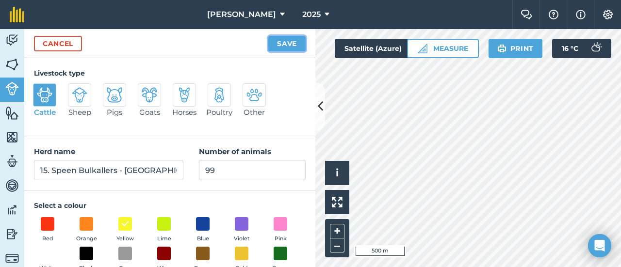
click at [278, 42] on button "Save" at bounding box center [286, 44] width 37 height 16
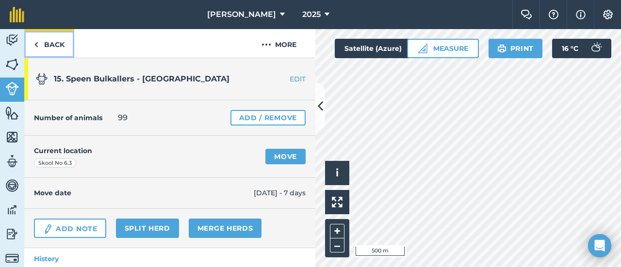
click at [47, 46] on link "Back" at bounding box center [49, 43] width 50 height 29
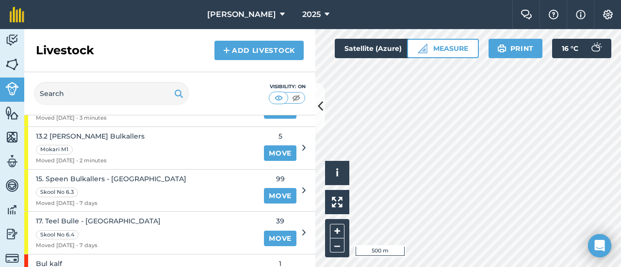
scroll to position [970, 0]
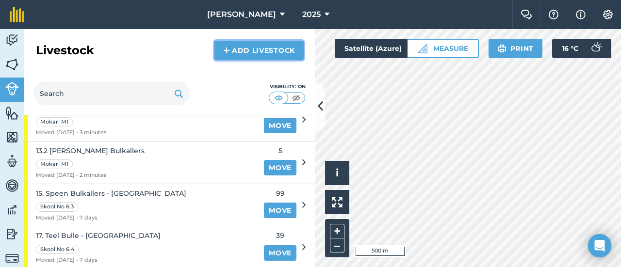
click at [226, 49] on img at bounding box center [226, 51] width 7 height 12
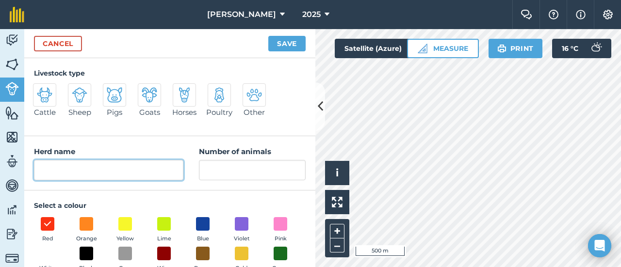
click at [45, 170] on input "Herd name" at bounding box center [108, 170] width 149 height 20
type input "14.Koeie met kallers"
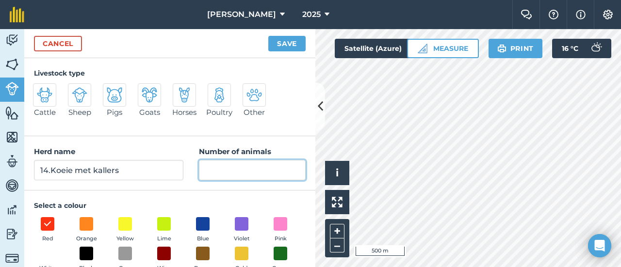
click at [207, 171] on input "Number of animals" at bounding box center [252, 170] width 107 height 20
type input "27"
click at [40, 93] on img at bounding box center [45, 95] width 16 height 16
click at [40, 90] on input "Cattle" at bounding box center [37, 86] width 6 height 6
radio input "true"
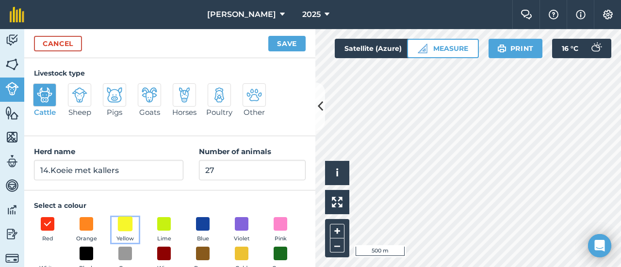
click at [125, 228] on span at bounding box center [125, 223] width 15 height 15
click at [277, 42] on button "Save" at bounding box center [286, 44] width 37 height 16
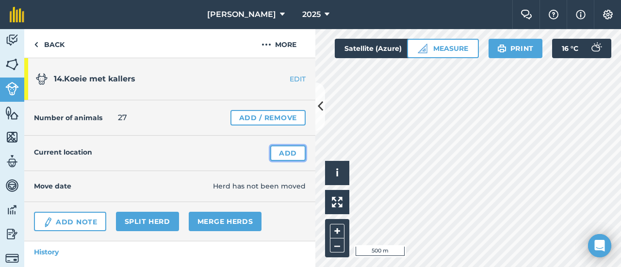
click at [277, 151] on link "Add" at bounding box center [287, 153] width 35 height 16
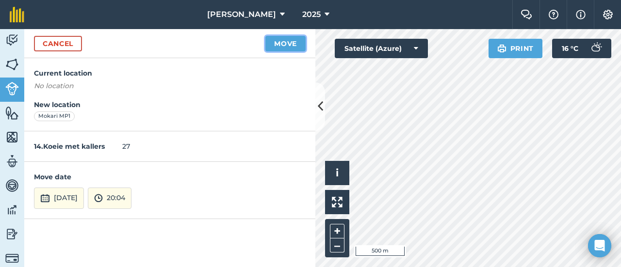
click at [290, 40] on button "Move" at bounding box center [285, 44] width 40 height 16
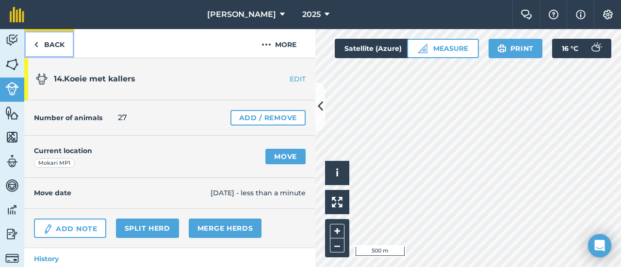
click at [53, 42] on link "Back" at bounding box center [49, 43] width 50 height 29
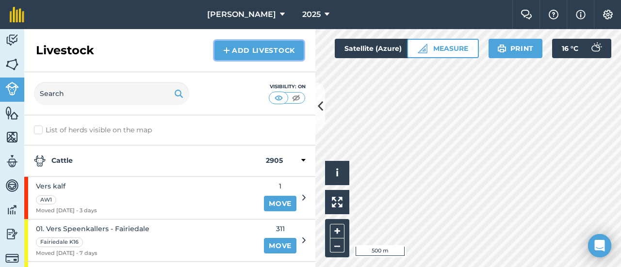
click at [245, 51] on link "Add Livestock" at bounding box center [258, 50] width 89 height 19
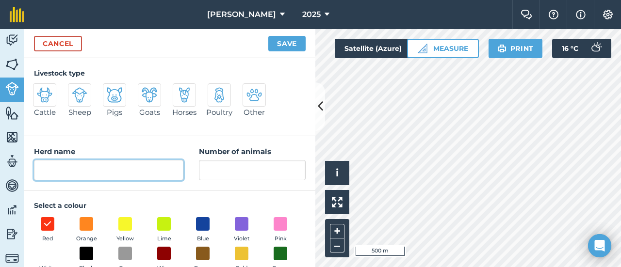
click at [66, 174] on input "Herd name" at bounding box center [108, 170] width 149 height 20
type input "14.1 Klein verskallers"
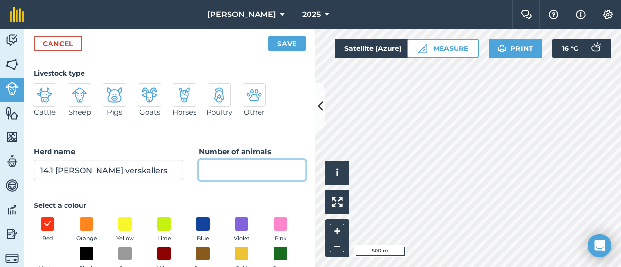
click at [222, 175] on input "Number of animals" at bounding box center [252, 170] width 107 height 20
type input "3"
click at [48, 95] on img at bounding box center [45, 95] width 16 height 16
click at [40, 90] on input "Cattle" at bounding box center [37, 86] width 6 height 6
radio input "true"
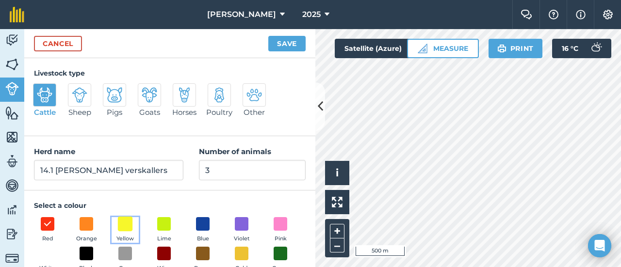
click at [124, 220] on span at bounding box center [125, 223] width 15 height 15
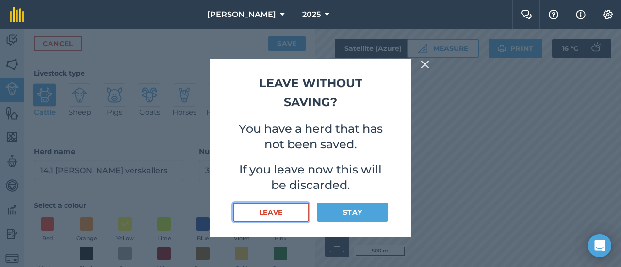
click at [283, 212] on button "Leave" at bounding box center [271, 212] width 76 height 19
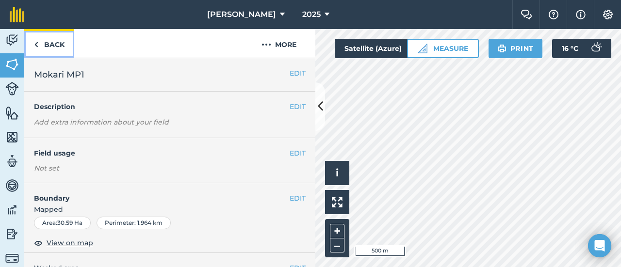
click at [33, 42] on link "Back" at bounding box center [49, 43] width 50 height 29
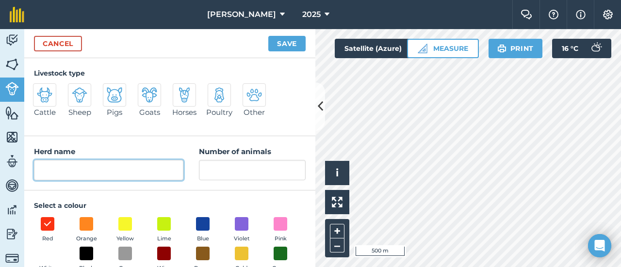
click at [71, 163] on input "Herd name" at bounding box center [108, 170] width 149 height 20
type input "14.2. Klein Bulkallers"
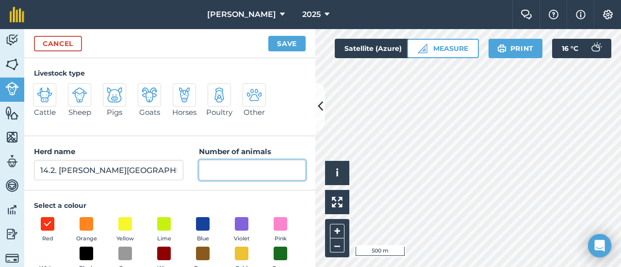
click at [240, 178] on input "Number of animals" at bounding box center [252, 170] width 107 height 20
type input "16"
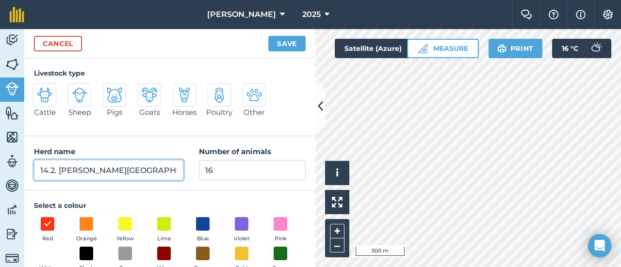
drag, startPoint x: 78, startPoint y: 172, endPoint x: 86, endPoint y: 190, distance: 19.1
click at [79, 172] on input "14.2. Klein Bulkallers" at bounding box center [108, 170] width 149 height 20
type input "14.2. [GEOGRAPHIC_DATA]"
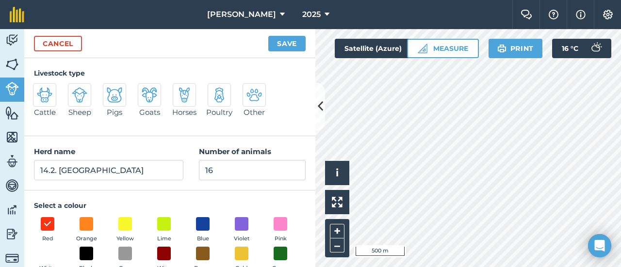
click at [51, 96] on img at bounding box center [45, 95] width 16 height 16
click at [40, 90] on input "Cattle" at bounding box center [37, 86] width 6 height 6
radio input "true"
click at [127, 224] on span at bounding box center [125, 223] width 15 height 15
click at [295, 45] on button "Save" at bounding box center [286, 44] width 37 height 16
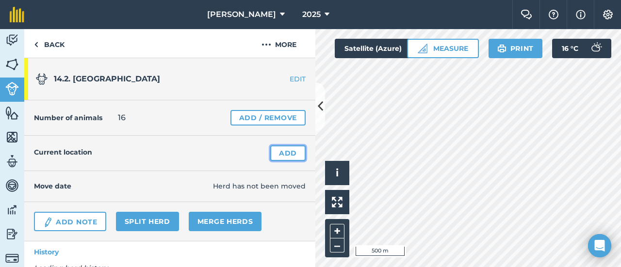
click at [285, 152] on link "Add" at bounding box center [287, 153] width 35 height 16
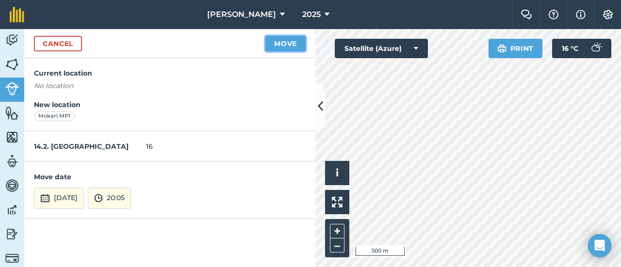
click at [285, 42] on button "Move" at bounding box center [285, 44] width 40 height 16
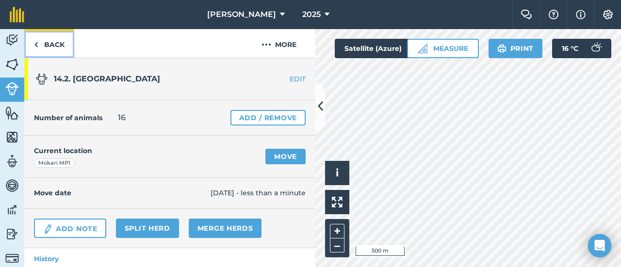
click at [37, 43] on img at bounding box center [36, 45] width 4 height 12
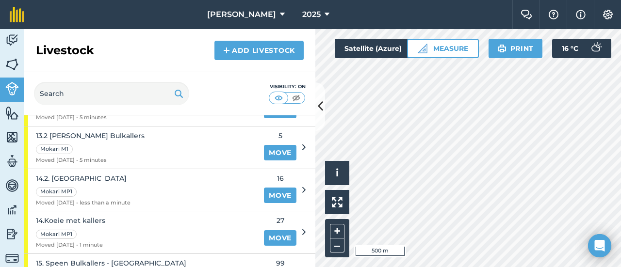
scroll to position [970, 0]
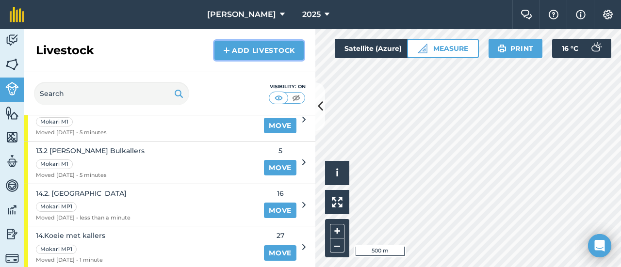
click at [264, 50] on link "Add Livestock" at bounding box center [258, 50] width 89 height 19
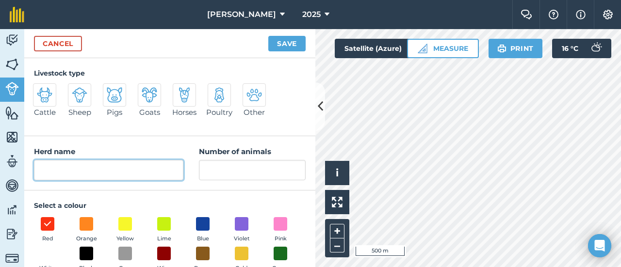
click at [141, 167] on input "Herd name" at bounding box center [108, 170] width 149 height 20
type input "14.1 Verskallers"
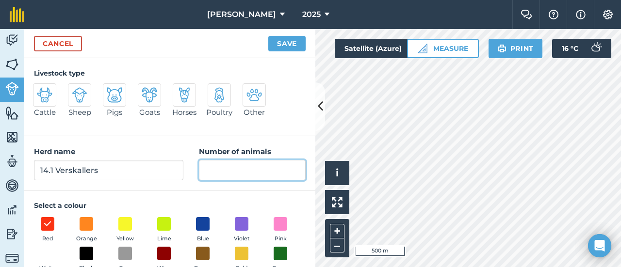
click at [210, 167] on input "Number of animals" at bounding box center [252, 170] width 107 height 20
type input "3"
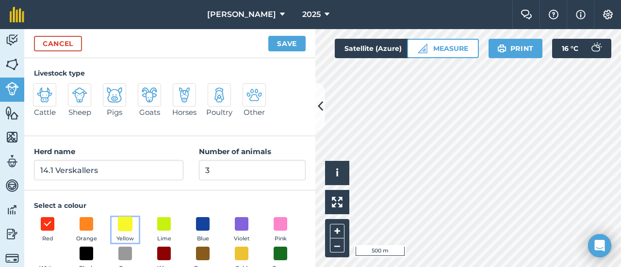
click at [123, 222] on span at bounding box center [125, 223] width 15 height 15
click at [48, 96] on img at bounding box center [45, 95] width 16 height 16
click at [40, 90] on input "Cattle" at bounding box center [37, 86] width 6 height 6
radio input "true"
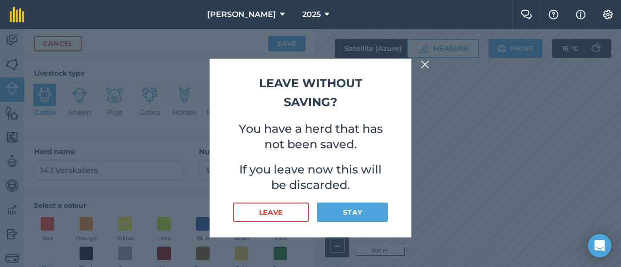
click at [424, 63] on img at bounding box center [424, 65] width 9 height 12
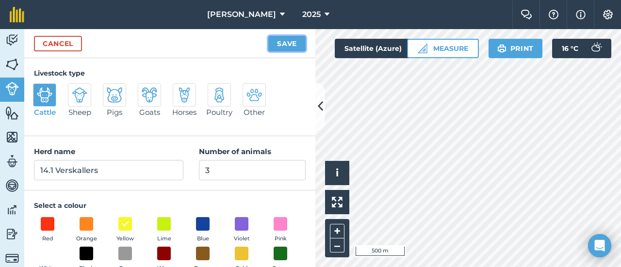
click at [290, 38] on button "Save" at bounding box center [286, 44] width 37 height 16
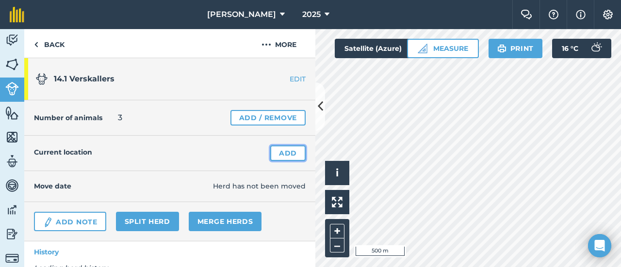
click at [281, 154] on link "Add" at bounding box center [287, 153] width 35 height 16
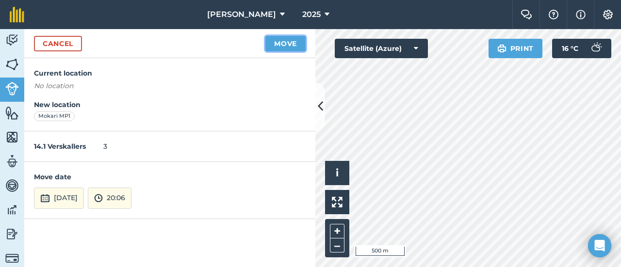
click at [291, 44] on button "Move" at bounding box center [285, 44] width 40 height 16
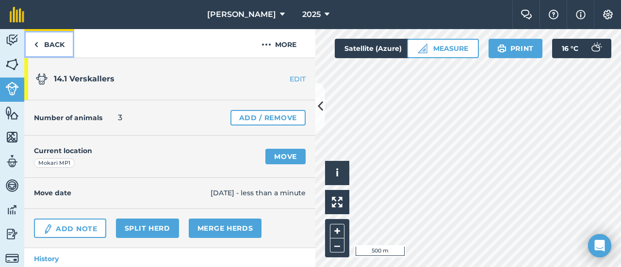
click at [42, 42] on link "Back" at bounding box center [49, 43] width 50 height 29
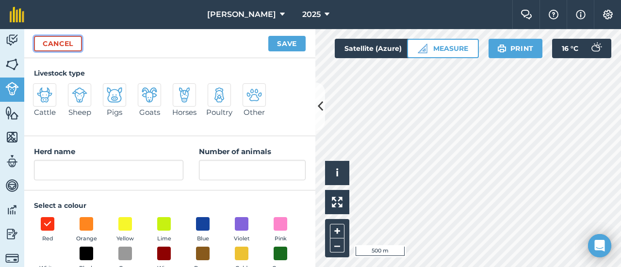
click at [55, 41] on link "Cancel" at bounding box center [58, 44] width 48 height 16
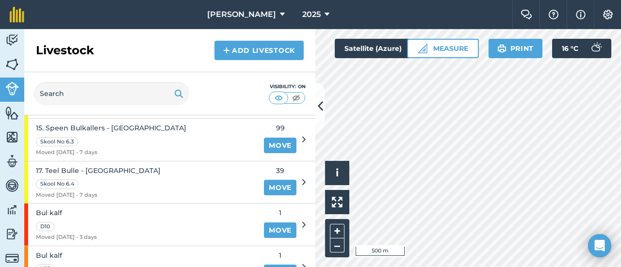
scroll to position [1164, 0]
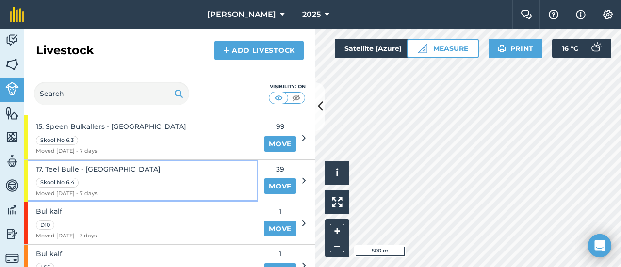
click at [74, 164] on span "17. Teel Bulle - Wesselsdal" at bounding box center [98, 169] width 125 height 11
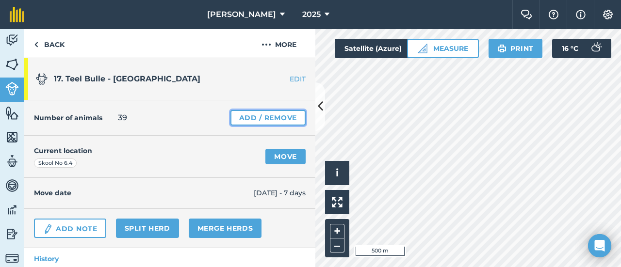
click at [243, 116] on link "Add / Remove" at bounding box center [267, 118] width 75 height 16
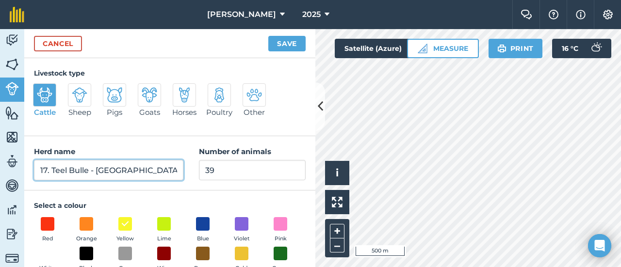
click at [45, 168] on input "17. Teel Bulle - Wesselsdal" at bounding box center [108, 170] width 149 height 20
click at [48, 170] on input "17. Teel Bulle - Wesselsdal" at bounding box center [108, 170] width 149 height 20
type input "16. Teel Bulle - [GEOGRAPHIC_DATA]"
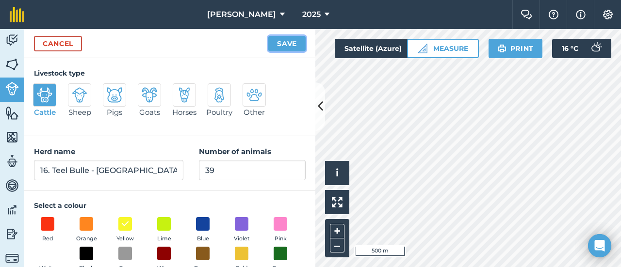
click at [290, 42] on button "Save" at bounding box center [286, 44] width 37 height 16
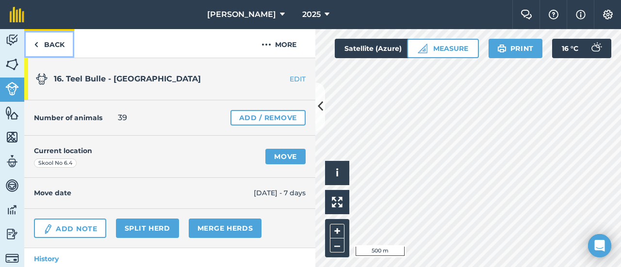
click at [42, 44] on link "Back" at bounding box center [49, 43] width 50 height 29
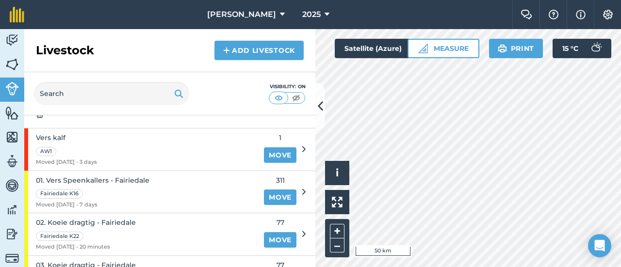
scroll to position [97, 0]
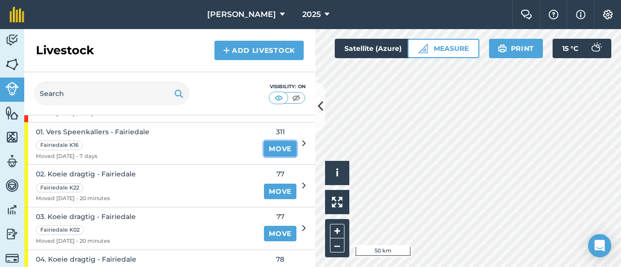
click at [280, 147] on link "Move" at bounding box center [280, 149] width 32 height 16
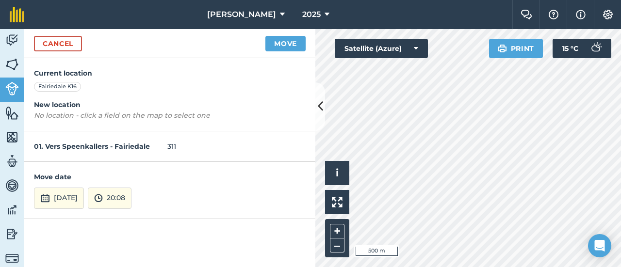
click at [532, 267] on html "TSL Boerdery 2025 Farm Chat Help Info Settings TSL Boerdery - 2025 Reproduced w…" at bounding box center [310, 133] width 621 height 267
click at [546, 164] on div "Hello i © 2025 TomTom, Microsoft 500 m + – Satellite (Azure) Print 15 ° C" at bounding box center [467, 148] width 305 height 238
click at [48, 40] on link "Cancel" at bounding box center [58, 44] width 48 height 16
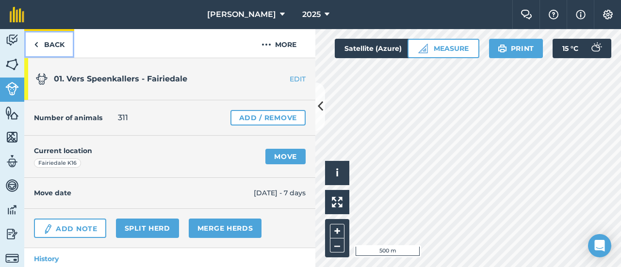
click at [45, 47] on link "Back" at bounding box center [49, 43] width 50 height 29
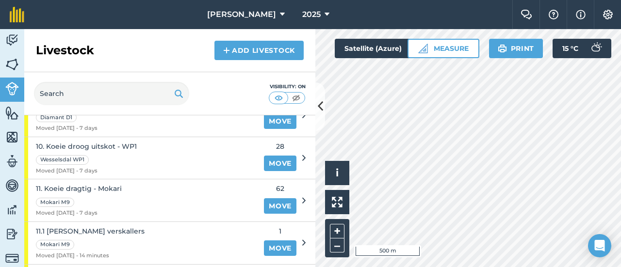
scroll to position [582, 0]
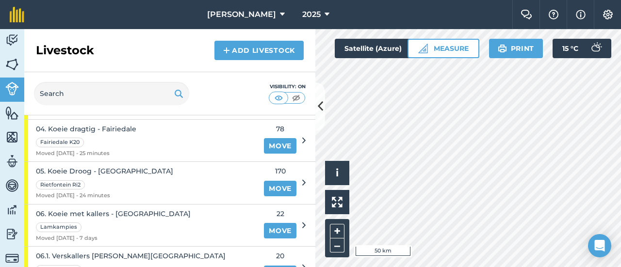
scroll to position [242, 0]
